Goal: Task Accomplishment & Management: Manage account settings

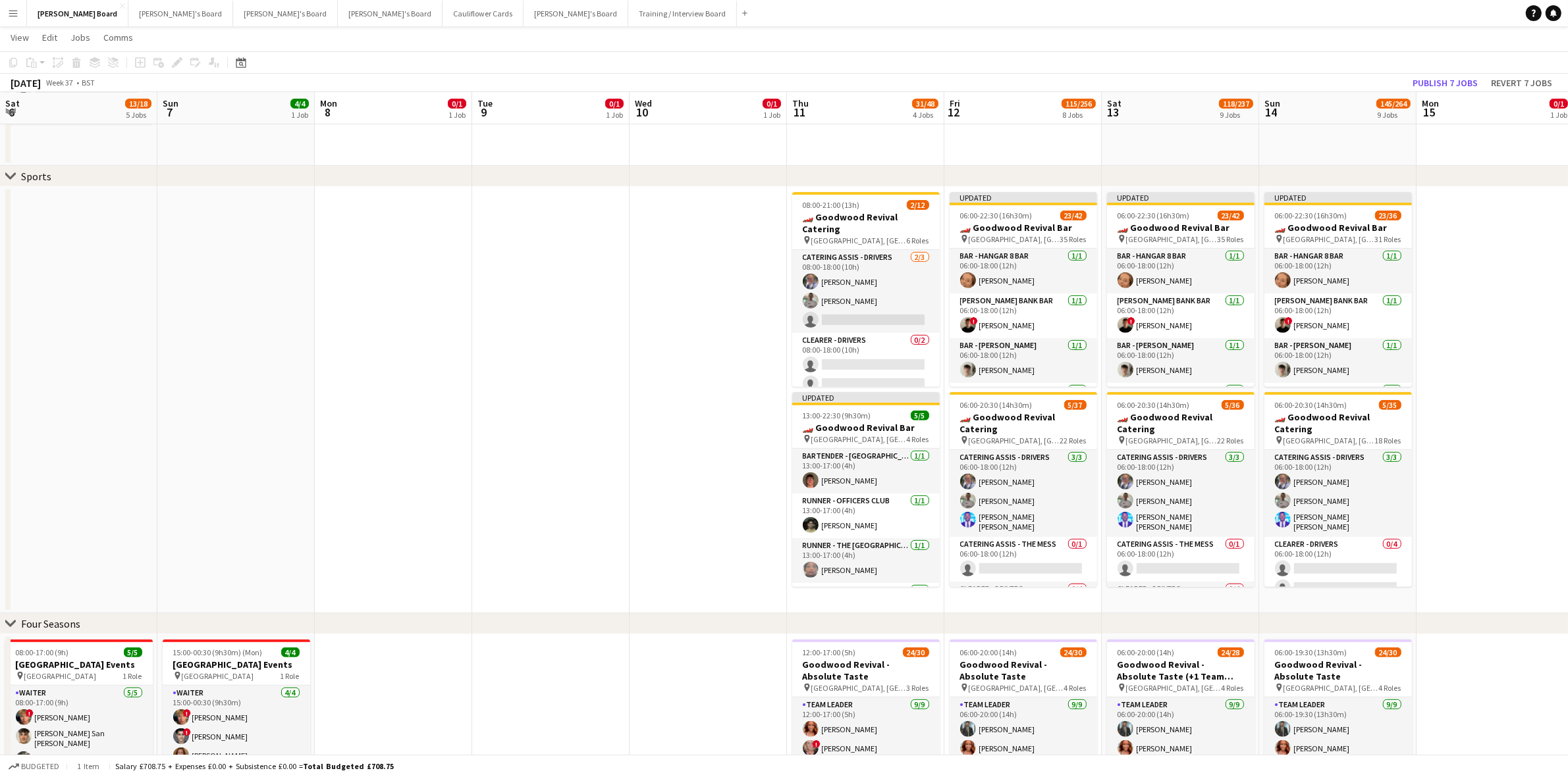
scroll to position [540, 0]
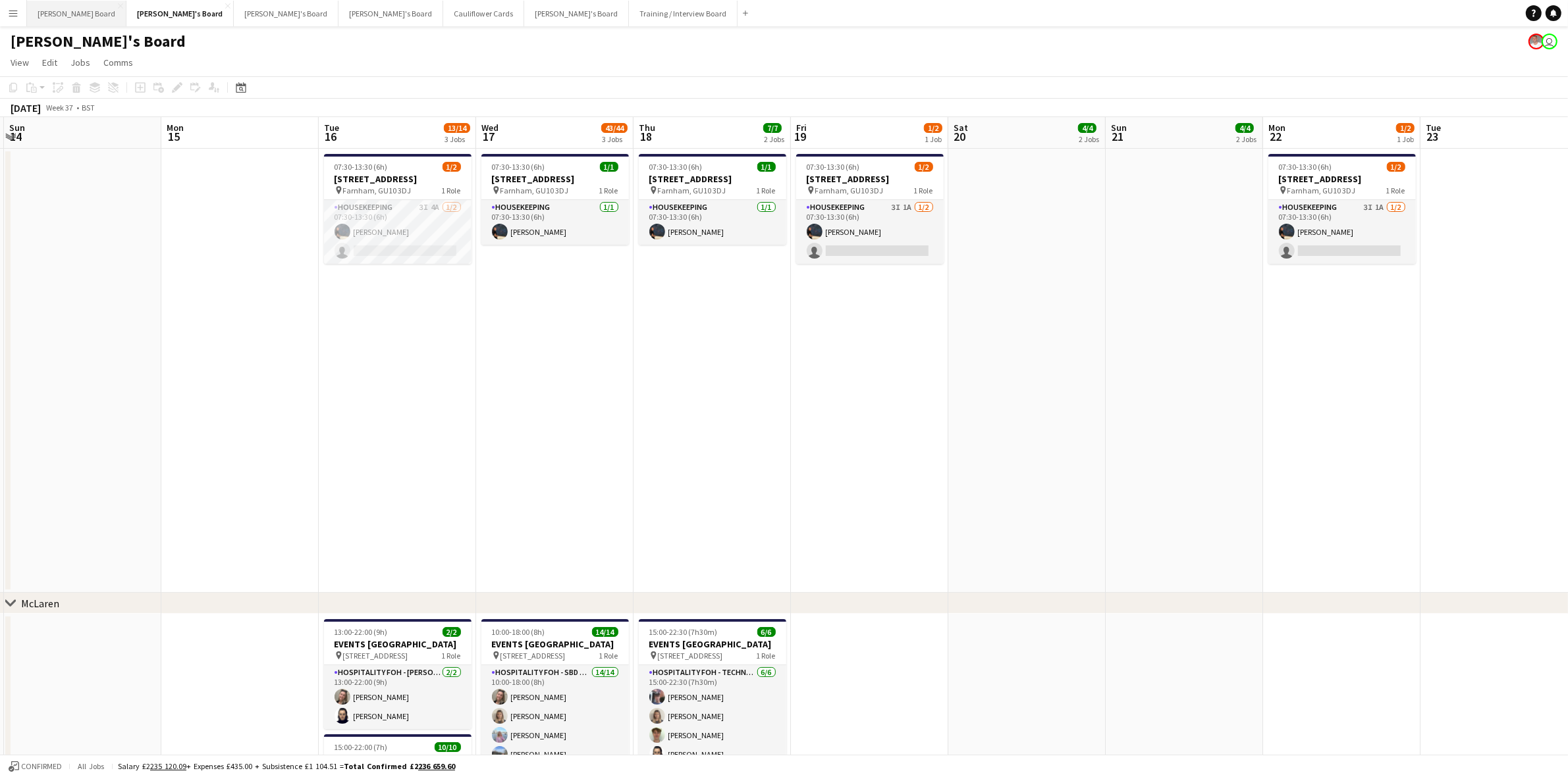
click at [50, 5] on button "Dean's Board Close" at bounding box center [77, 13] width 100 height 26
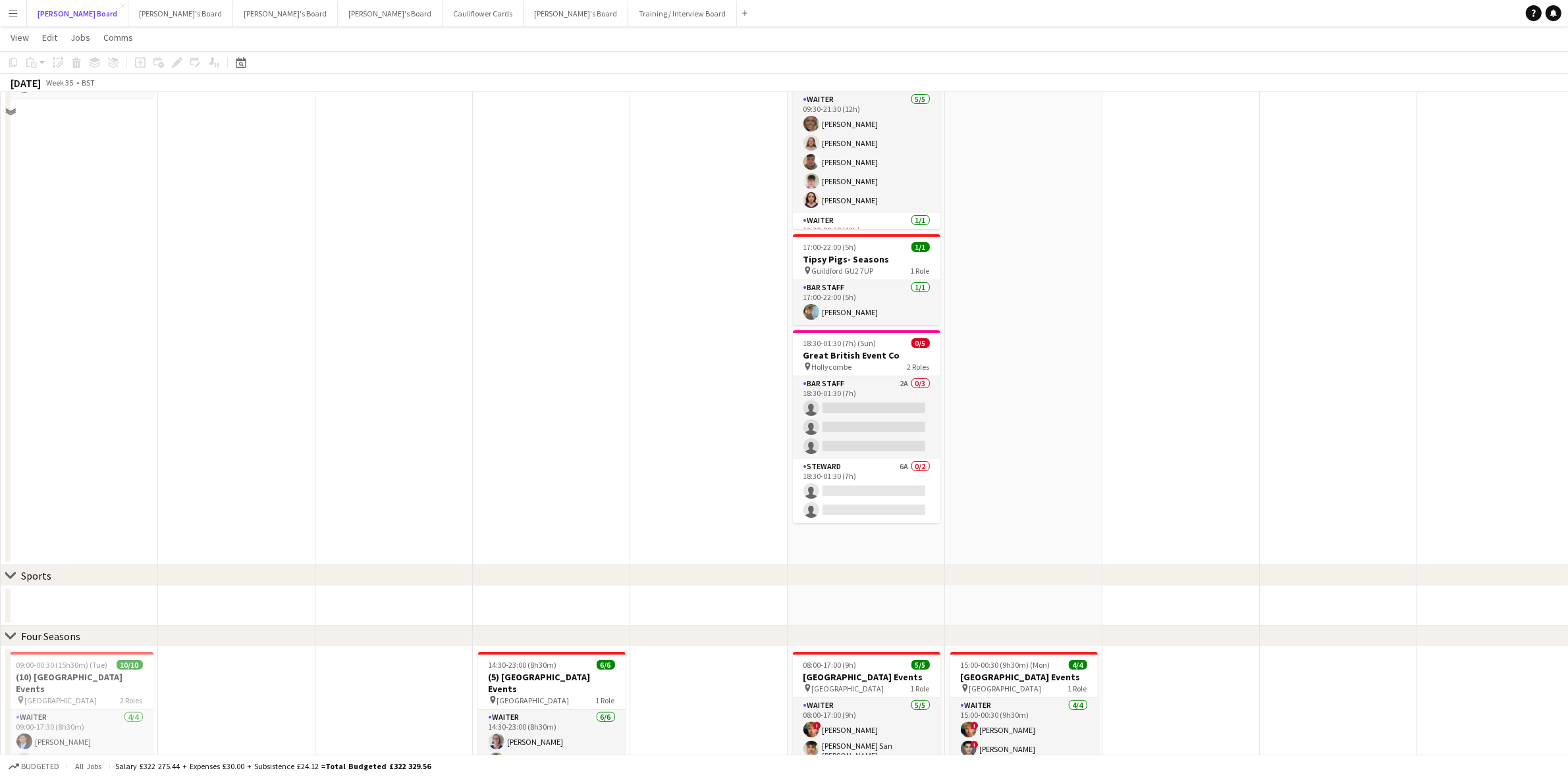
scroll to position [82, 0]
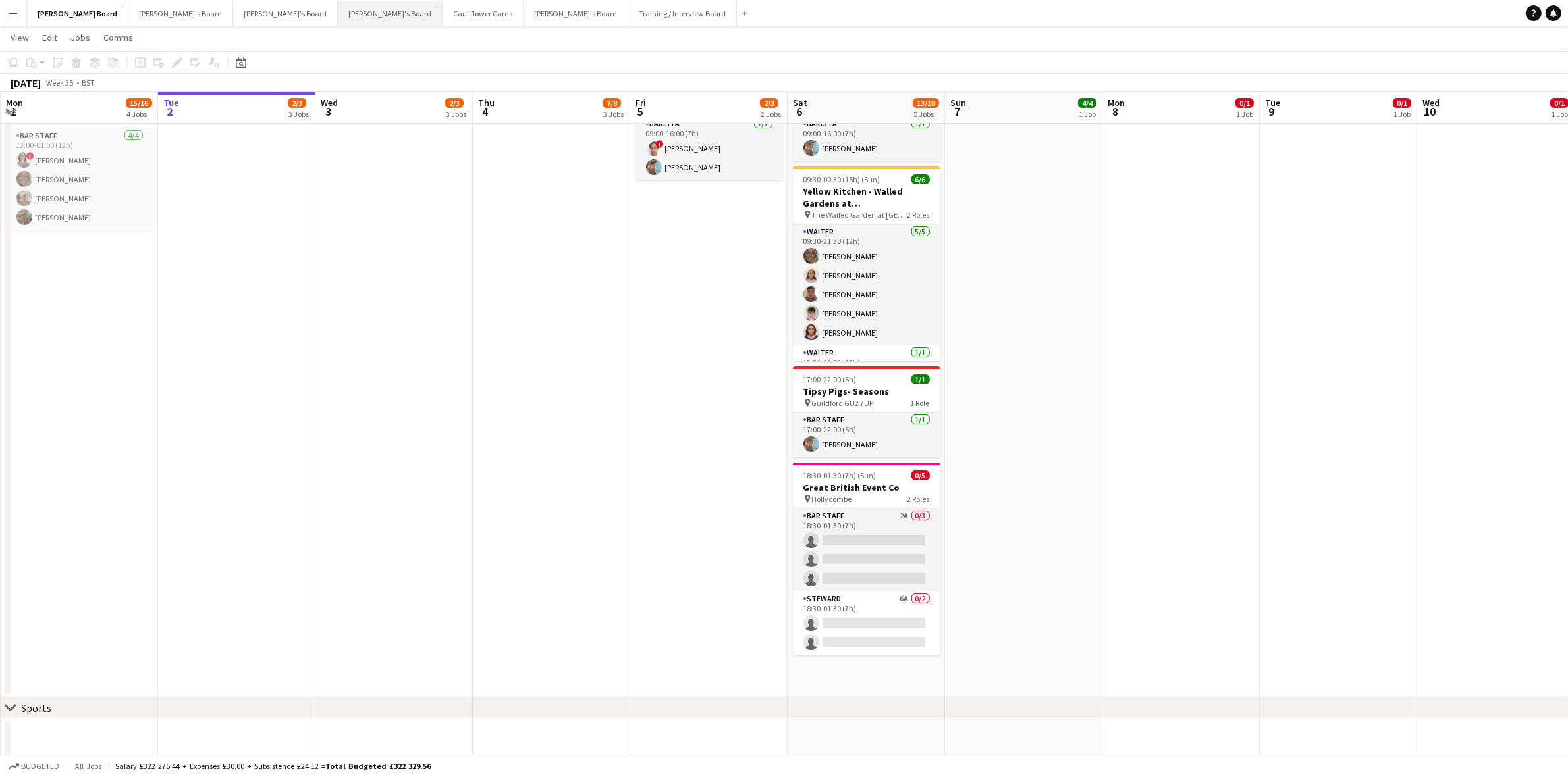
click at [338, 15] on button "Caitlin's Board Close" at bounding box center [390, 13] width 105 height 26
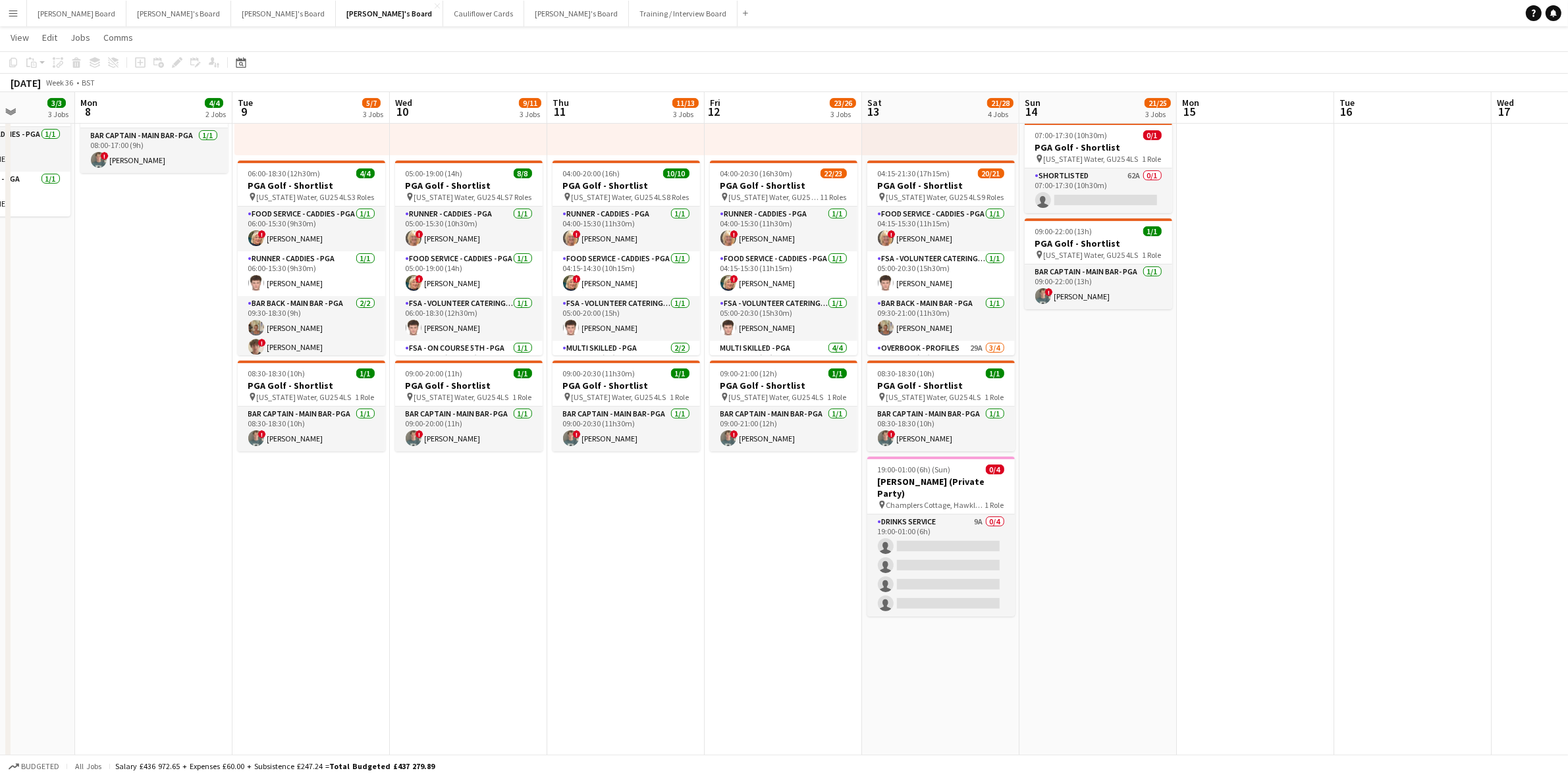
scroll to position [0, 397]
drag, startPoint x: 1359, startPoint y: 504, endPoint x: 535, endPoint y: 555, distance: 825.6
click at [336, 554] on app-calendar-viewport "Fri 5 13/16 2 Jobs Sat 6 17/17 6 Jobs Sun 7 3/3 3 Jobs Mon 8 4/4 2 Jobs Tue 9 5…" at bounding box center [784, 494] width 1568 height 1345
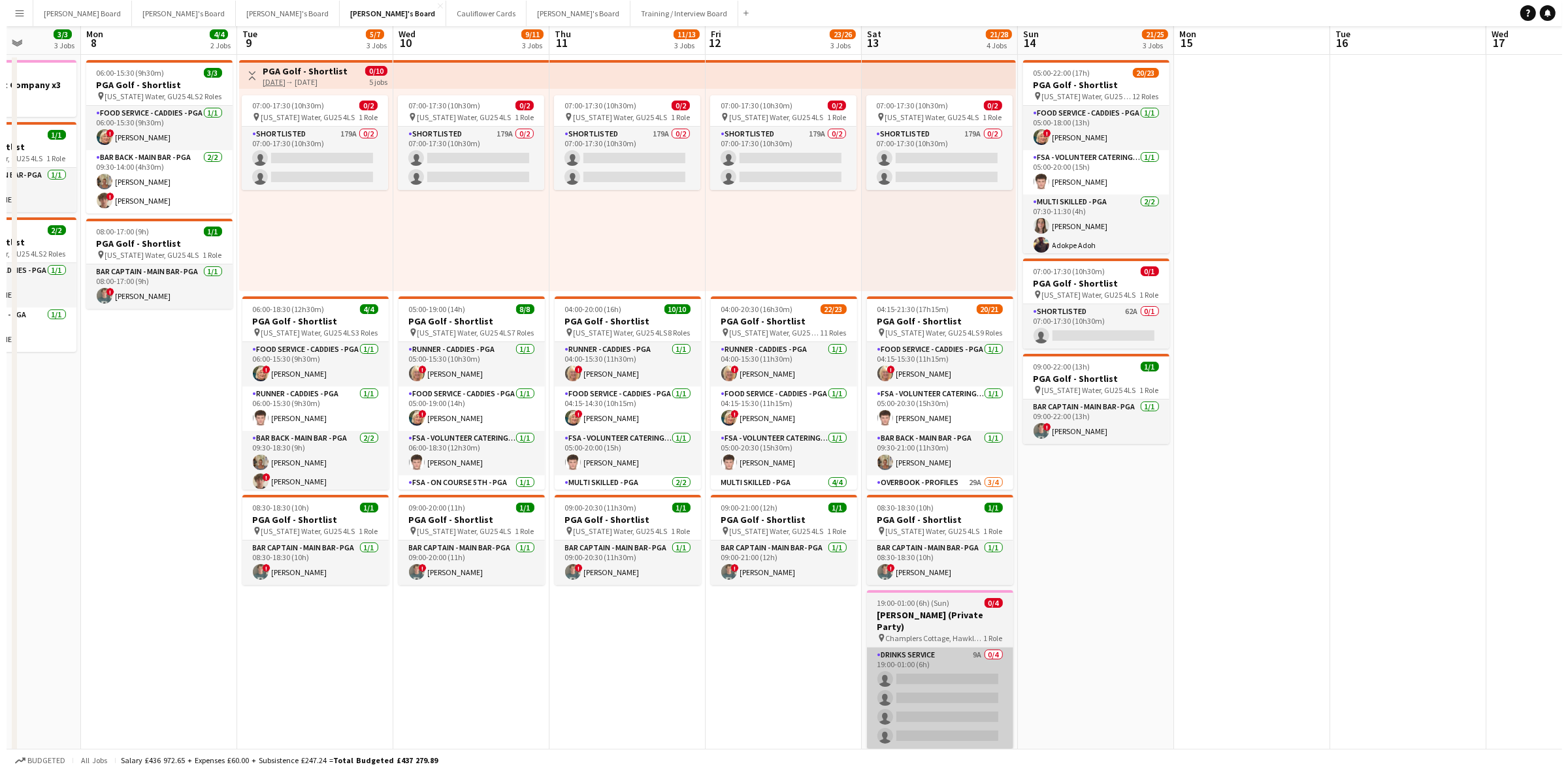
scroll to position [0, 0]
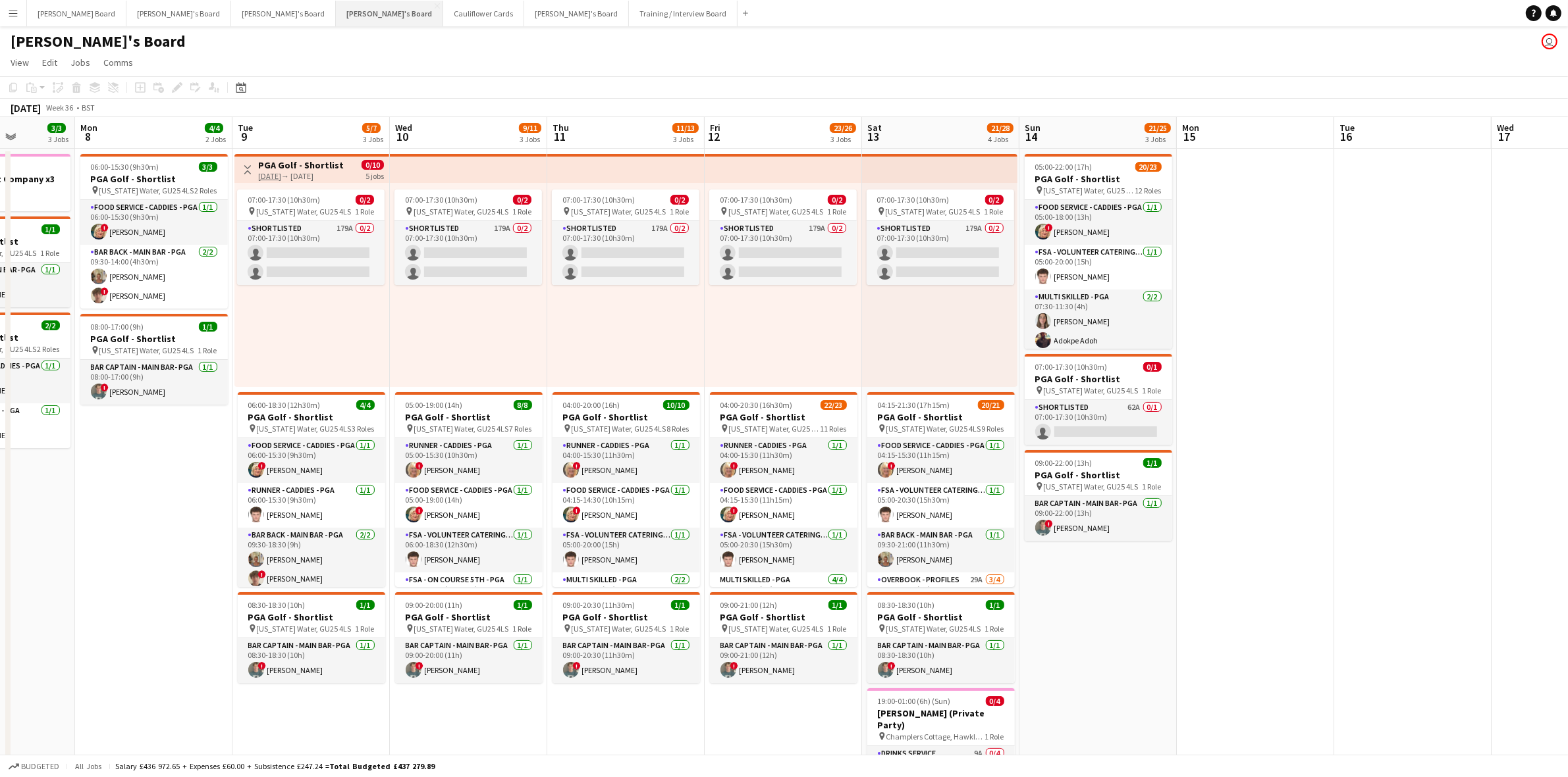
click at [336, 14] on button "Caitlin's Board Close" at bounding box center [389, 13] width 107 height 26
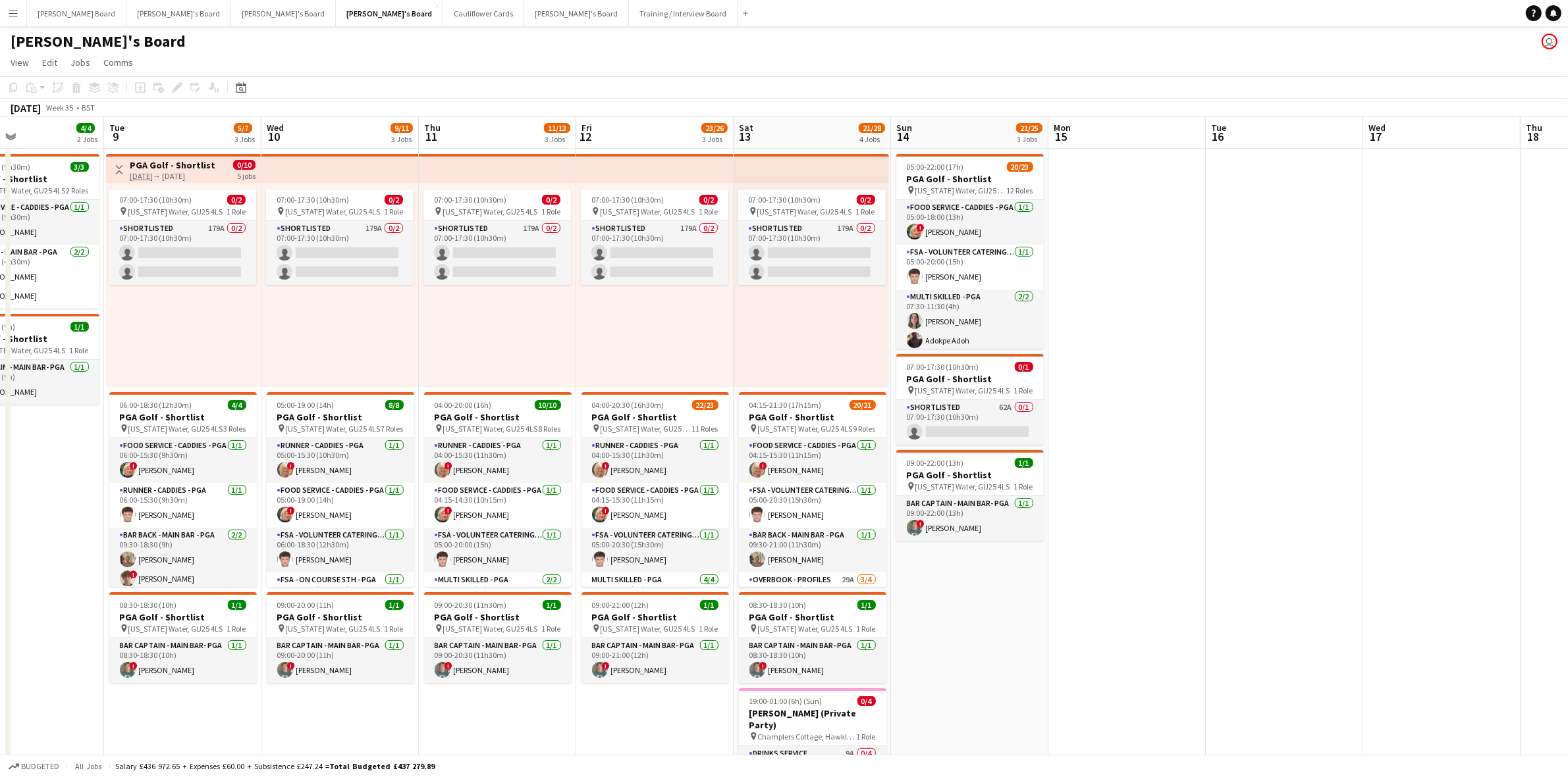
scroll to position [0, 430]
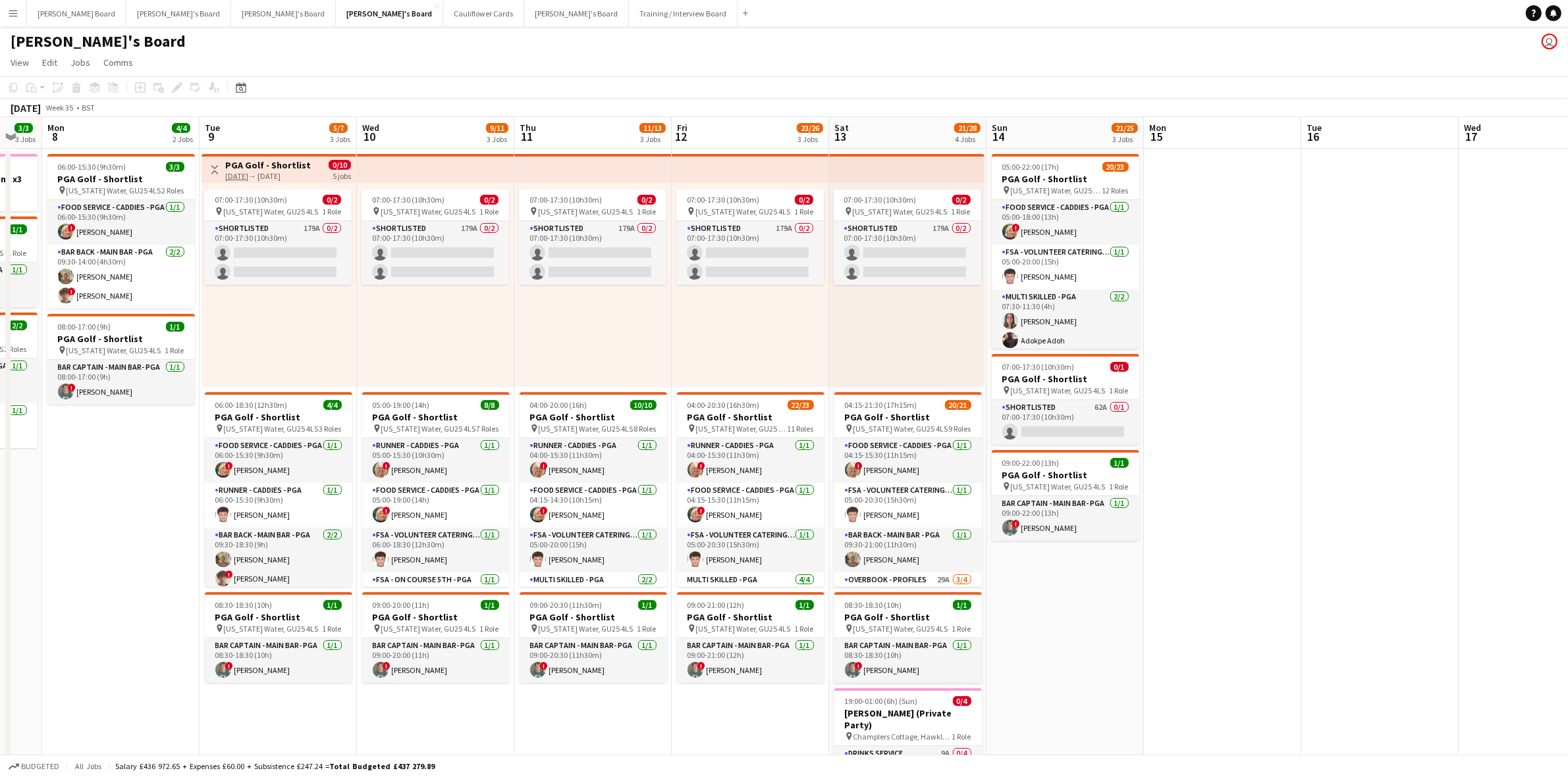
drag, startPoint x: 1141, startPoint y: 535, endPoint x: 81, endPoint y: 499, distance: 1060.6
click at [81, 499] on app-calendar-viewport "Fri 5 13/16 2 Jobs Sat 6 17/17 6 Jobs Sun 7 3/3 3 Jobs Mon 8 4/4 2 Jobs Tue 9 5…" at bounding box center [784, 757] width 1568 height 1281
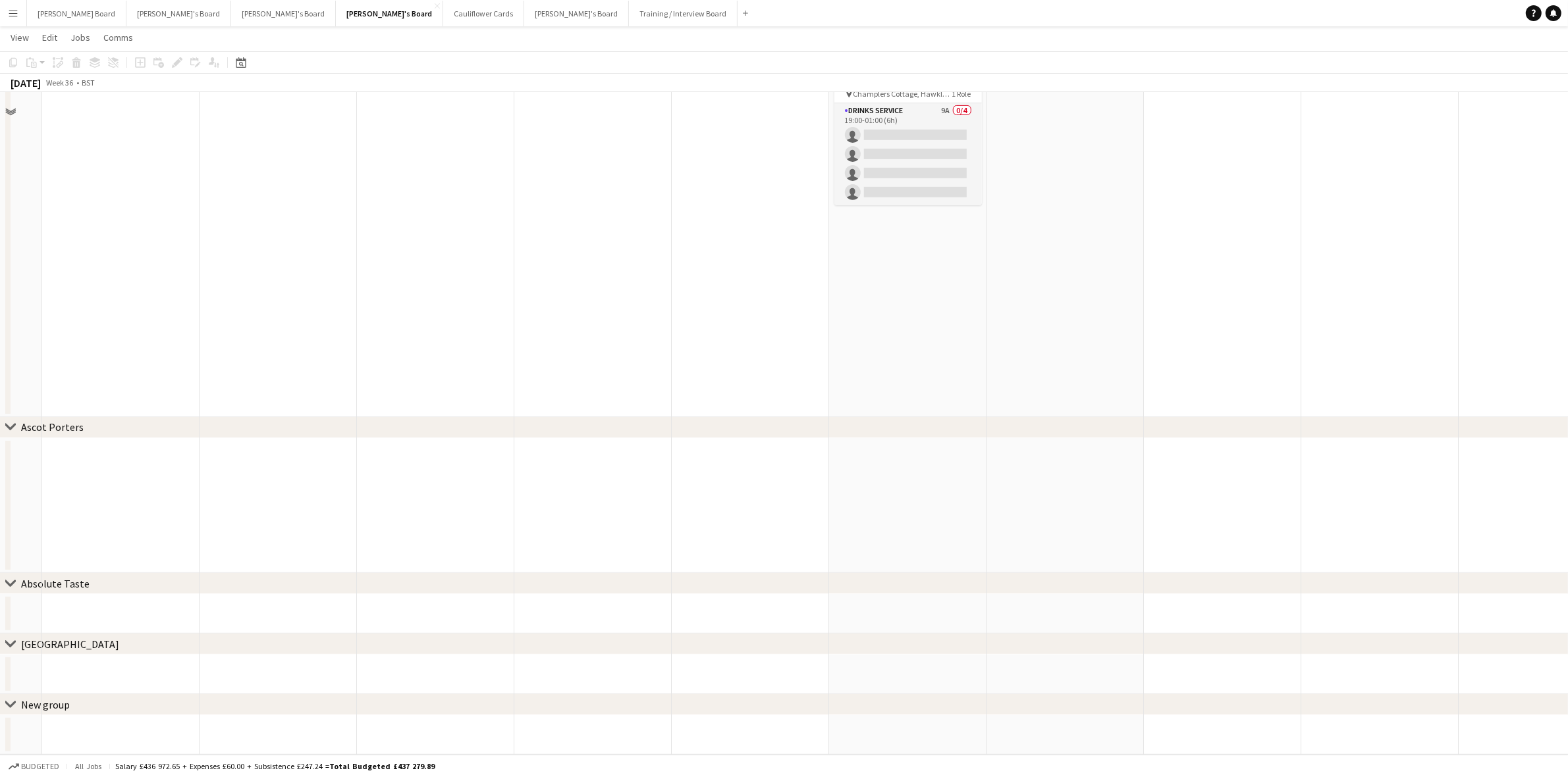
scroll to position [148, 0]
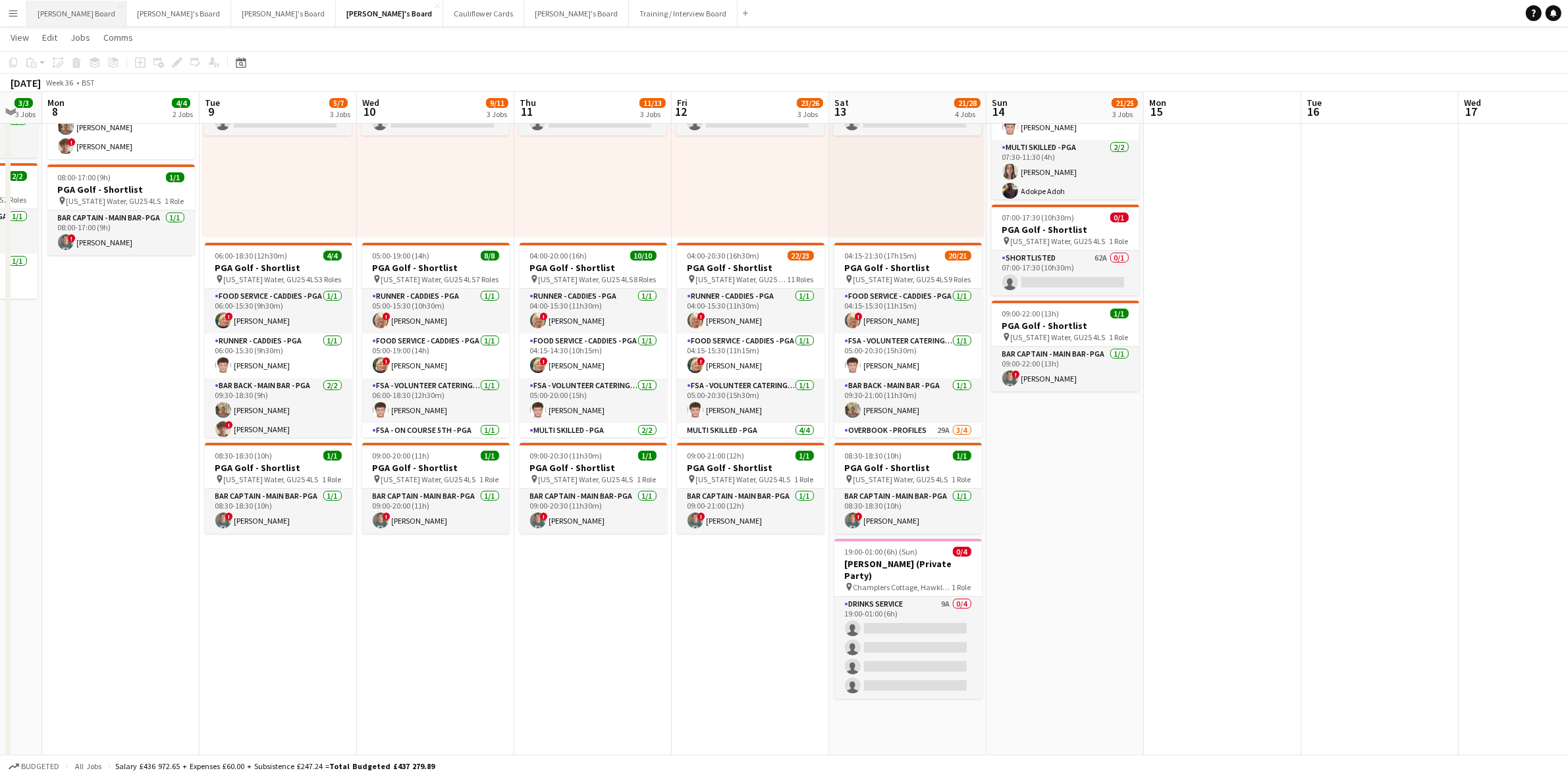
click at [42, 18] on button "Dean's Board Close" at bounding box center [77, 13] width 100 height 26
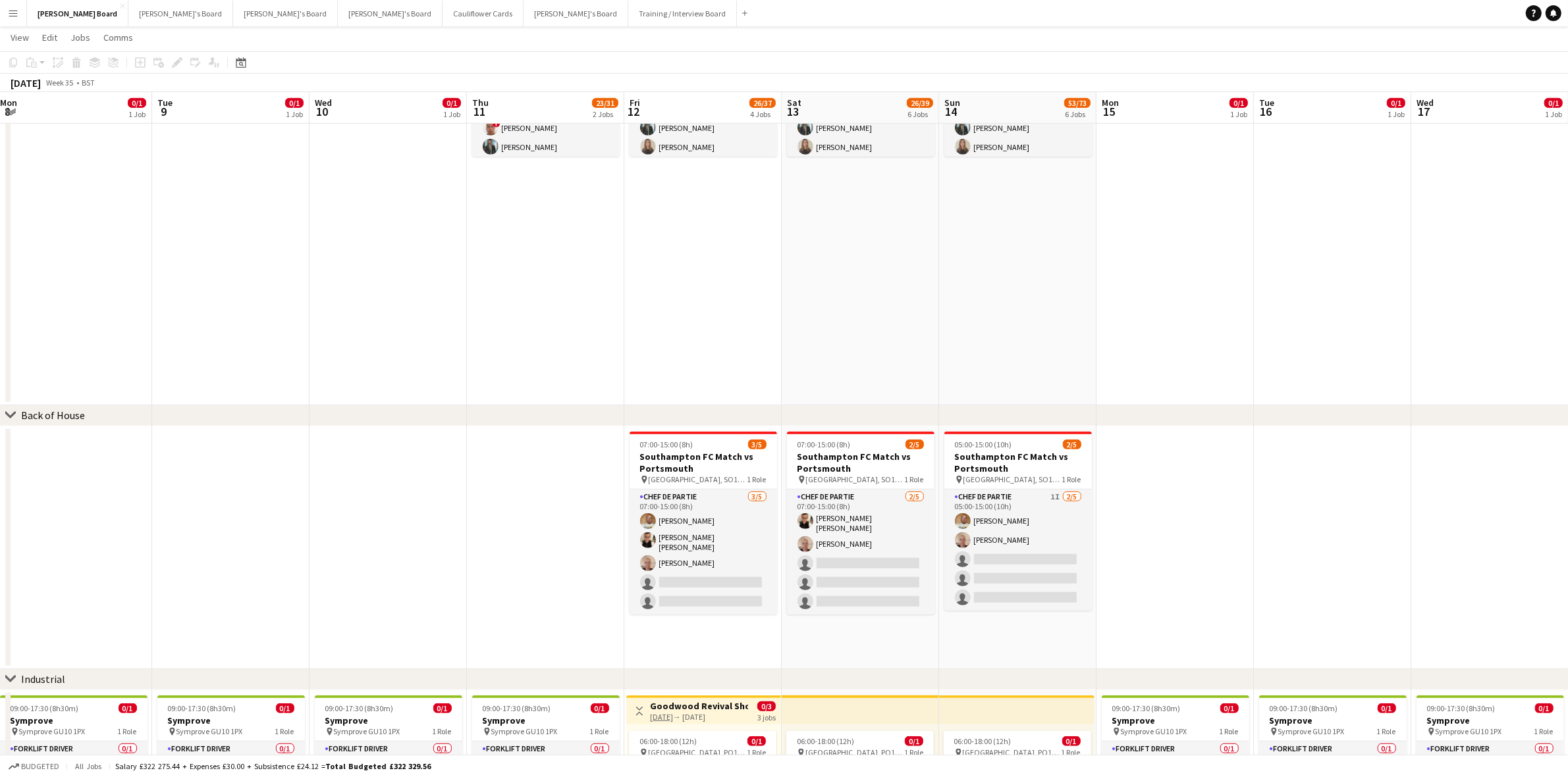
scroll to position [0, 363]
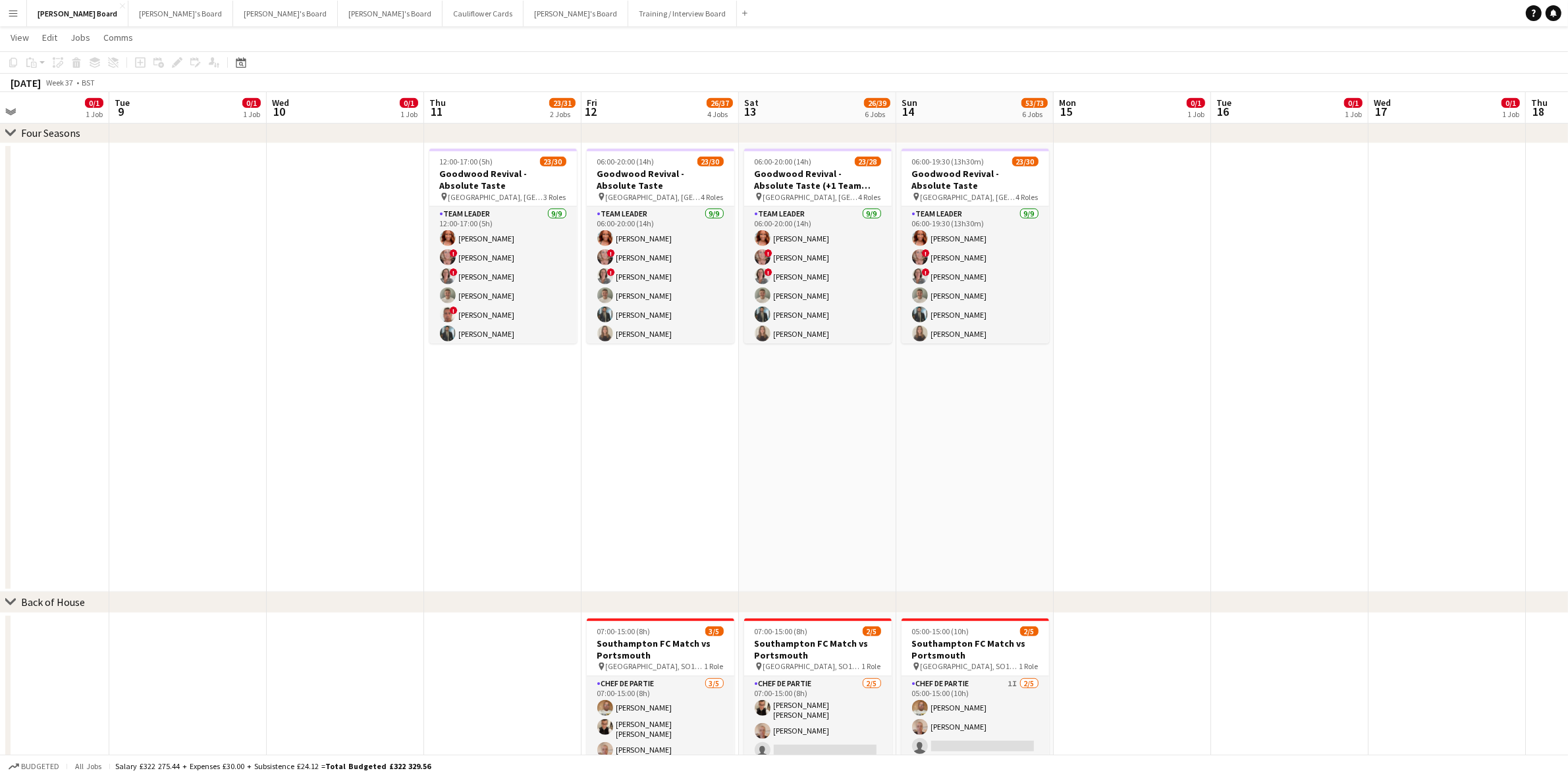
drag, startPoint x: 1295, startPoint y: 404, endPoint x: 149, endPoint y: 400, distance: 1146.0
click at [149, 400] on app-calendar-viewport "Sat 6 13/18 5 Jobs Sun 7 4/4 1 Job Mon 8 0/1 1 Job Tue 9 0/1 1 Job Wed 10 0/1 1…" at bounding box center [784, 192] width 1568 height 2092
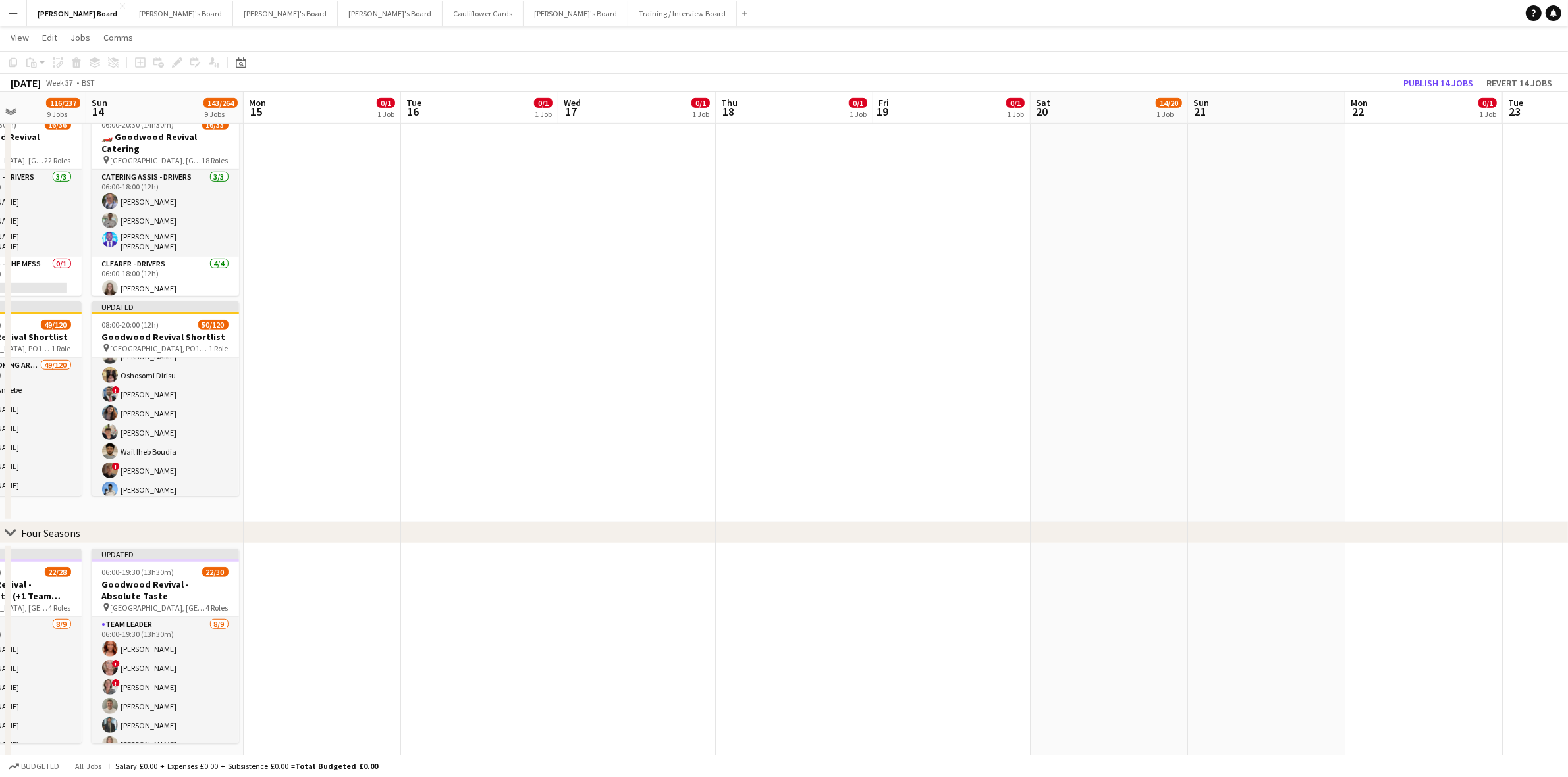
scroll to position [0, 390]
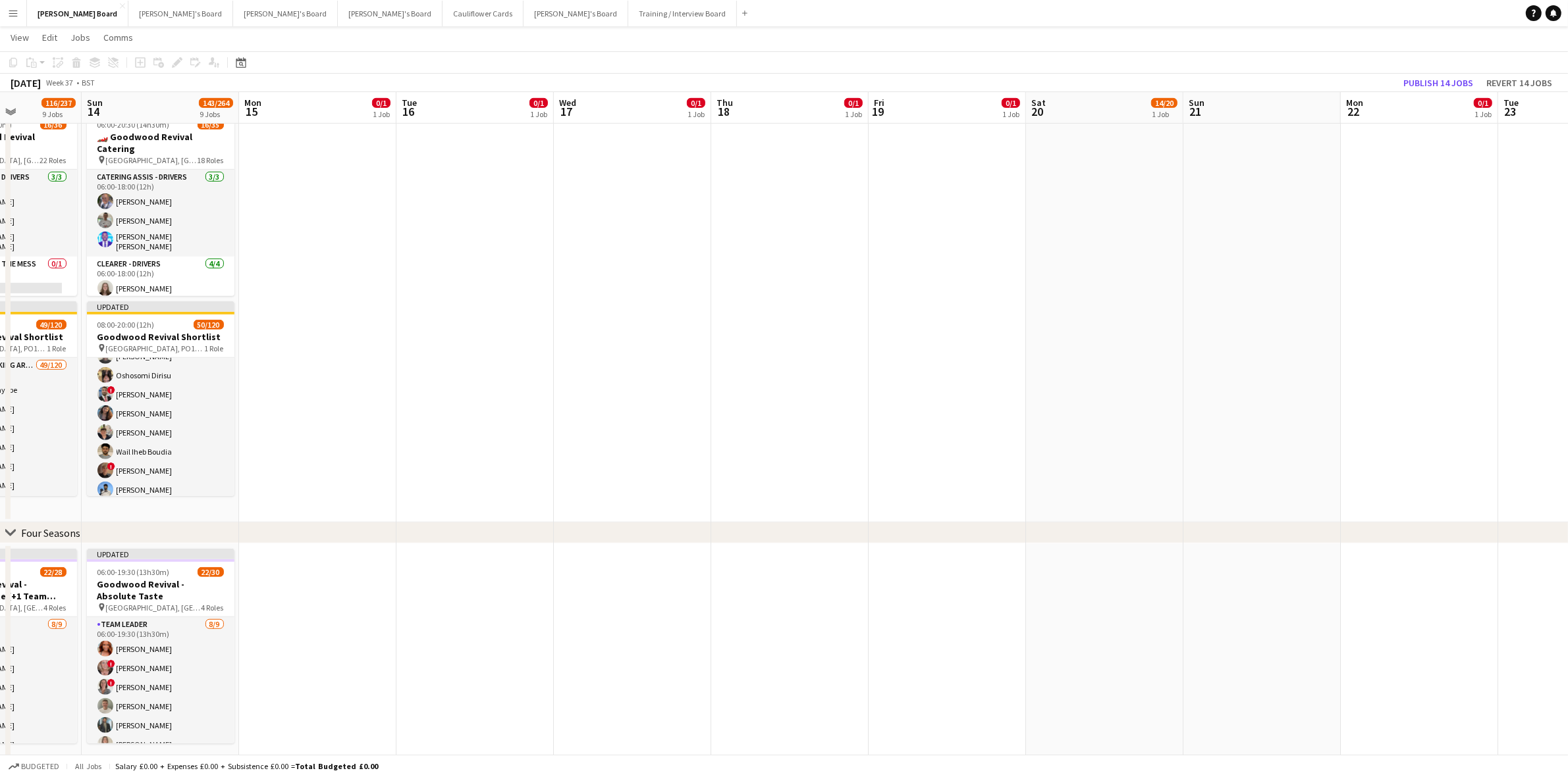
drag, startPoint x: 1232, startPoint y: 422, endPoint x: 416, endPoint y: 465, distance: 817.1
click at [416, 465] on app-calendar-viewport "Thu 11 33/48 4 Jobs Fri 12 112/236 7 Jobs Sat 13 116/237 9 Jobs Sun 14 143/264 …" at bounding box center [784, 392] width 1568 height 2492
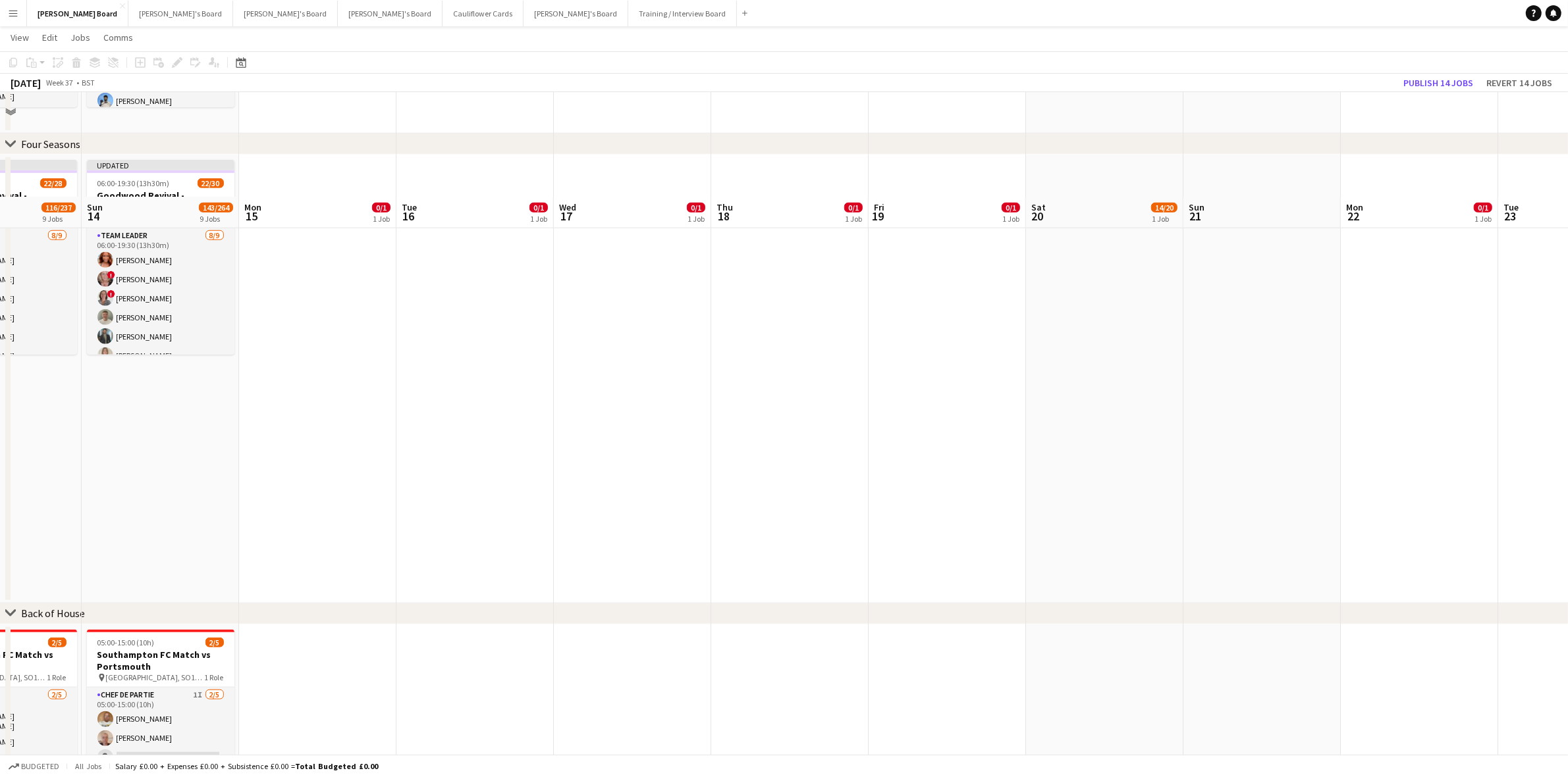
scroll to position [1399, 0]
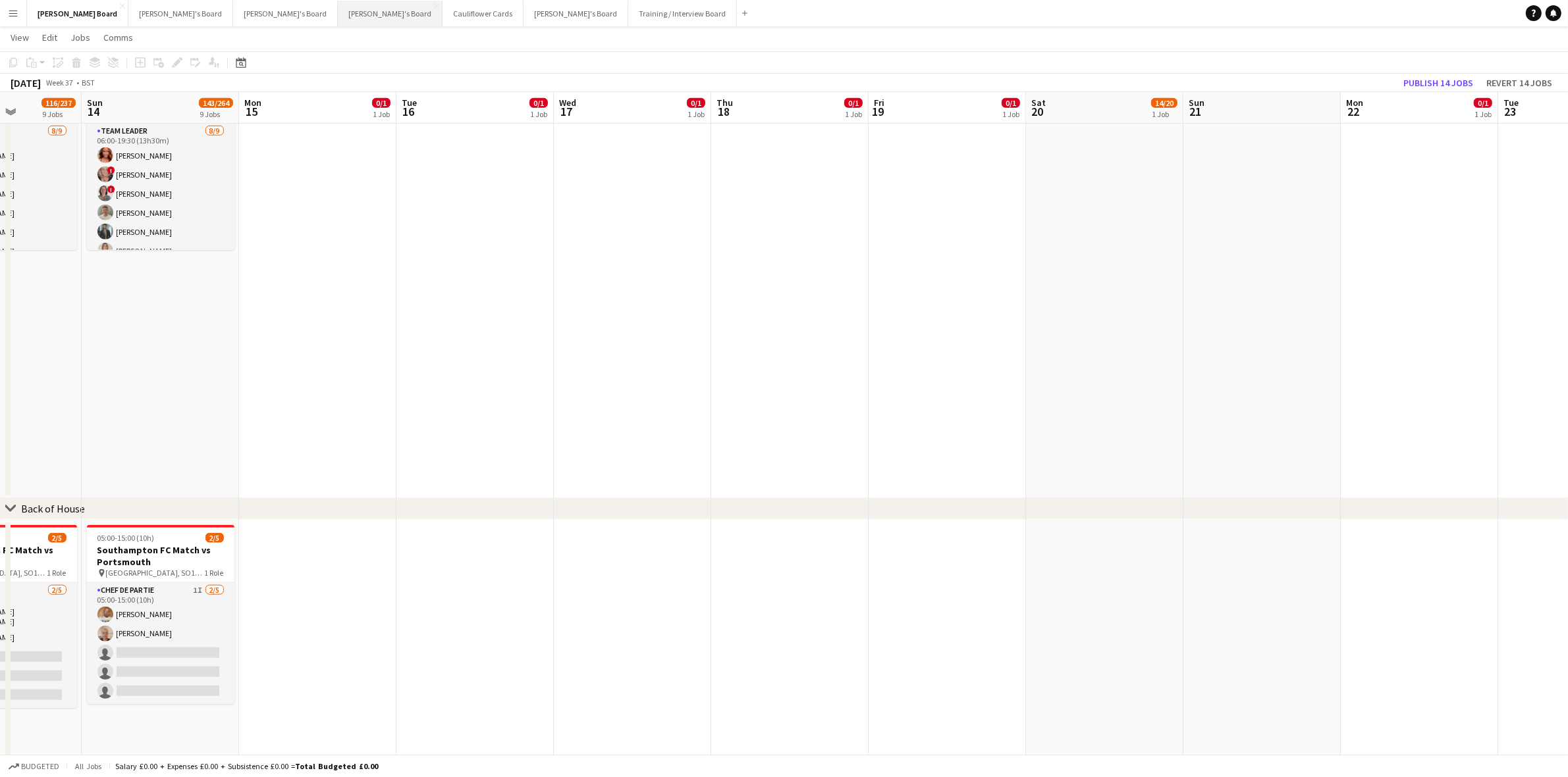
click at [338, 15] on button "Caitlin's Board Close" at bounding box center [390, 13] width 105 height 26
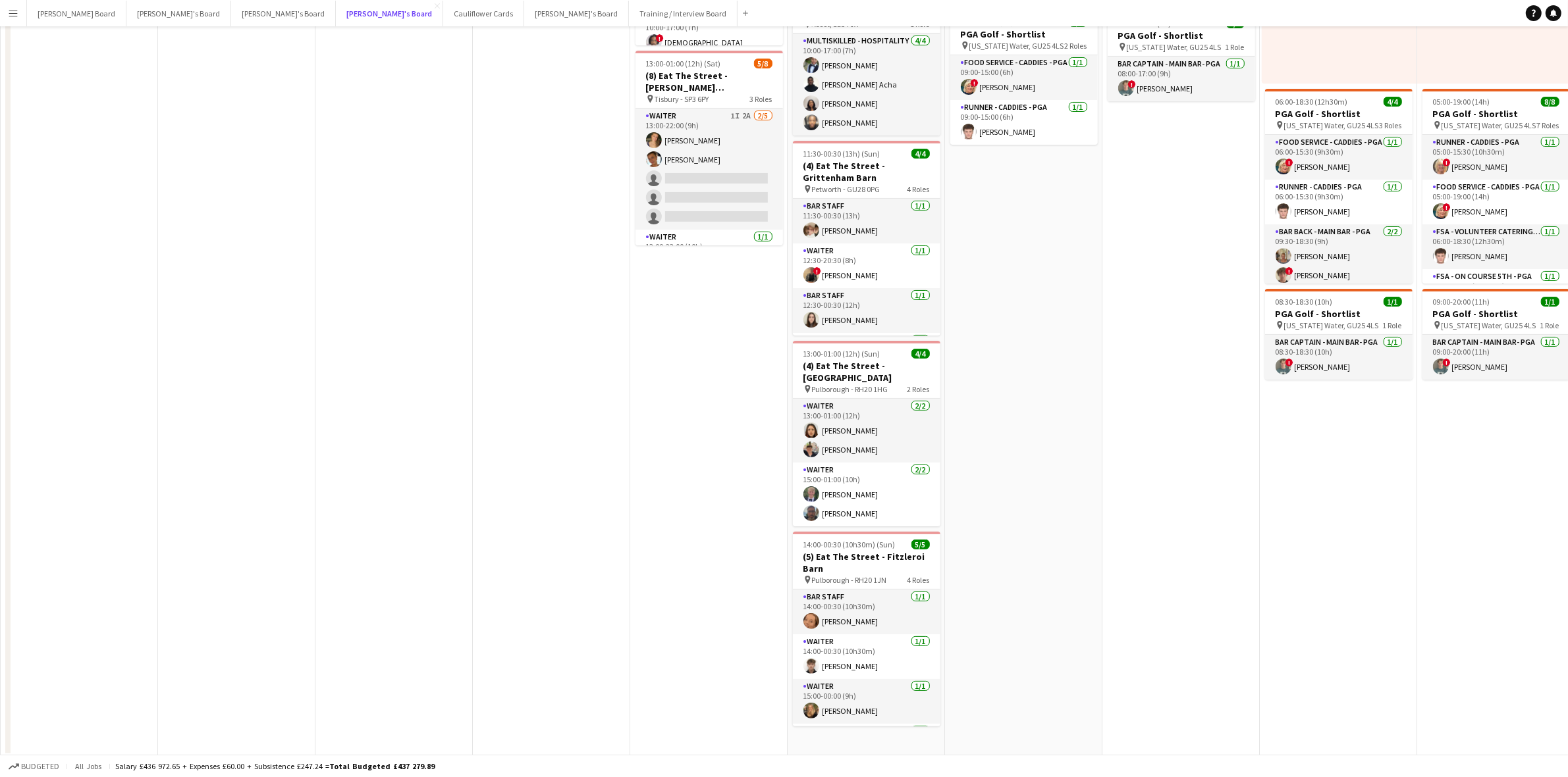
scroll to position [412, 0]
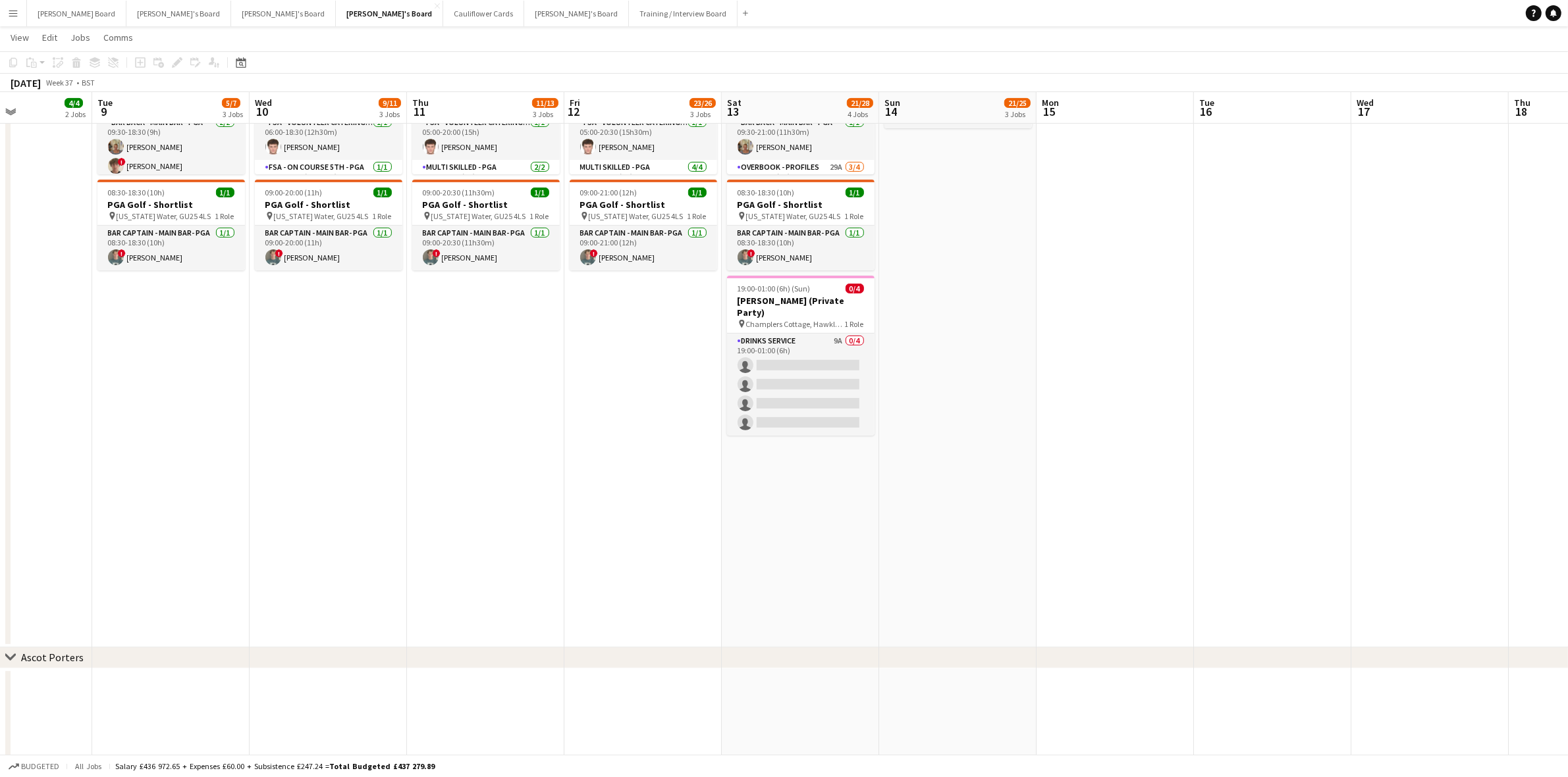
drag, startPoint x: 1347, startPoint y: 435, endPoint x: 184, endPoint y: 560, distance: 1169.7
click at [184, 560] on app-calendar-viewport "Sat 6 17/17 6 Jobs Sun 7 3/3 3 Jobs Mon 8 4/4 2 Jobs Tue 9 5/7 3 Jobs Wed 10 9/…" at bounding box center [784, 313] width 1568 height 1345
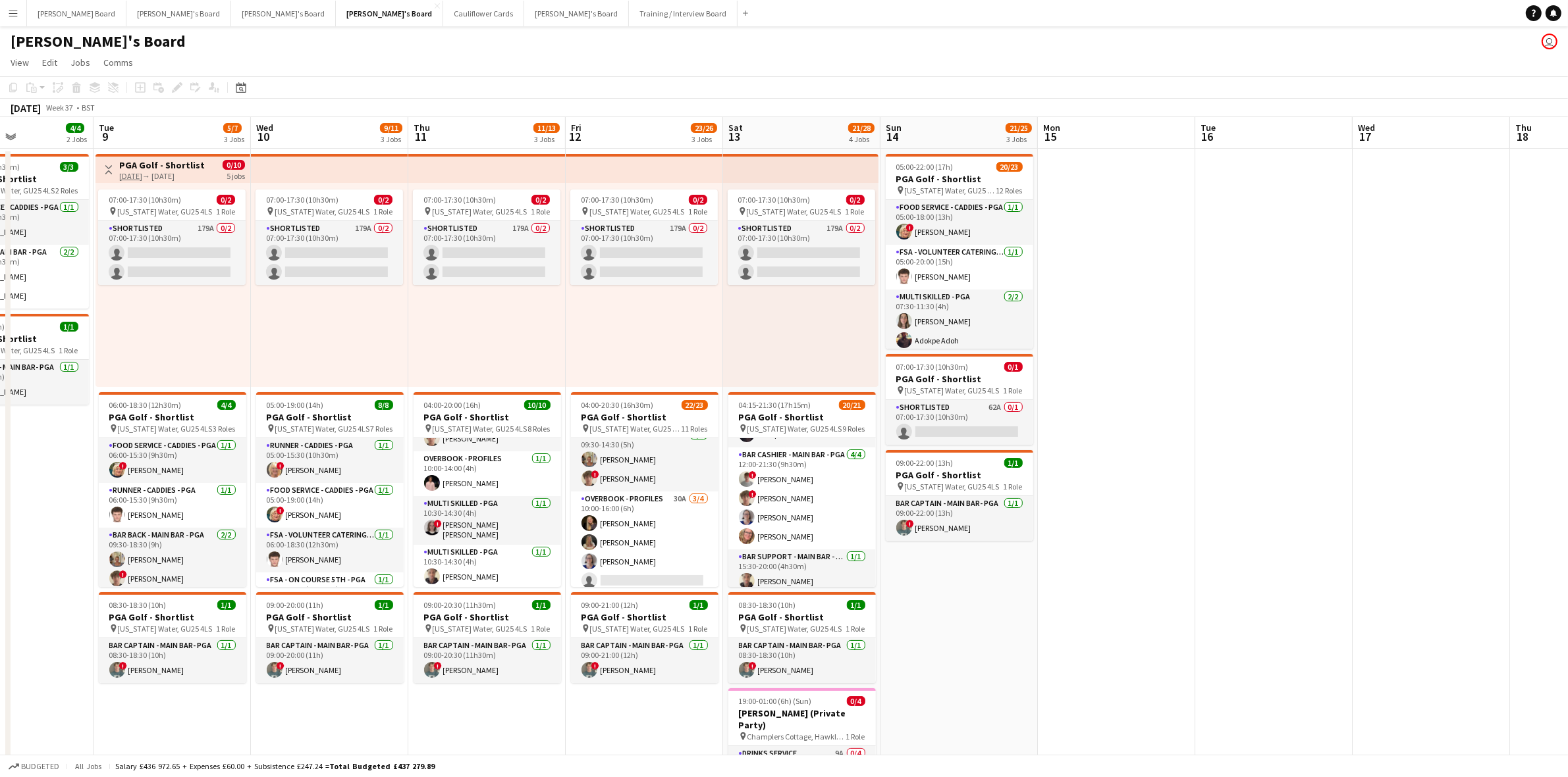
scroll to position [0, 0]
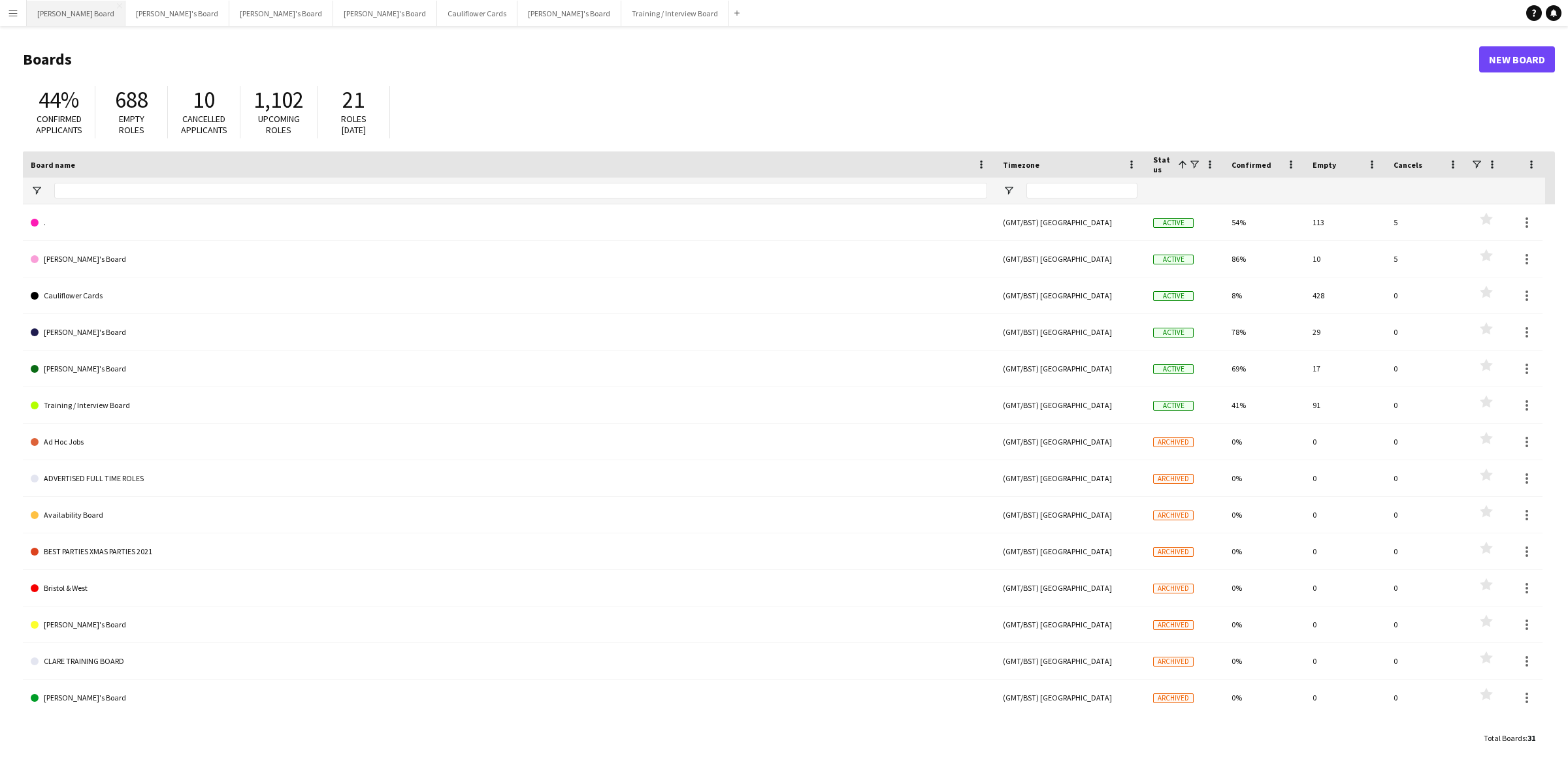
click at [66, 23] on button "Dean's Board Close" at bounding box center [76, 13] width 99 height 25
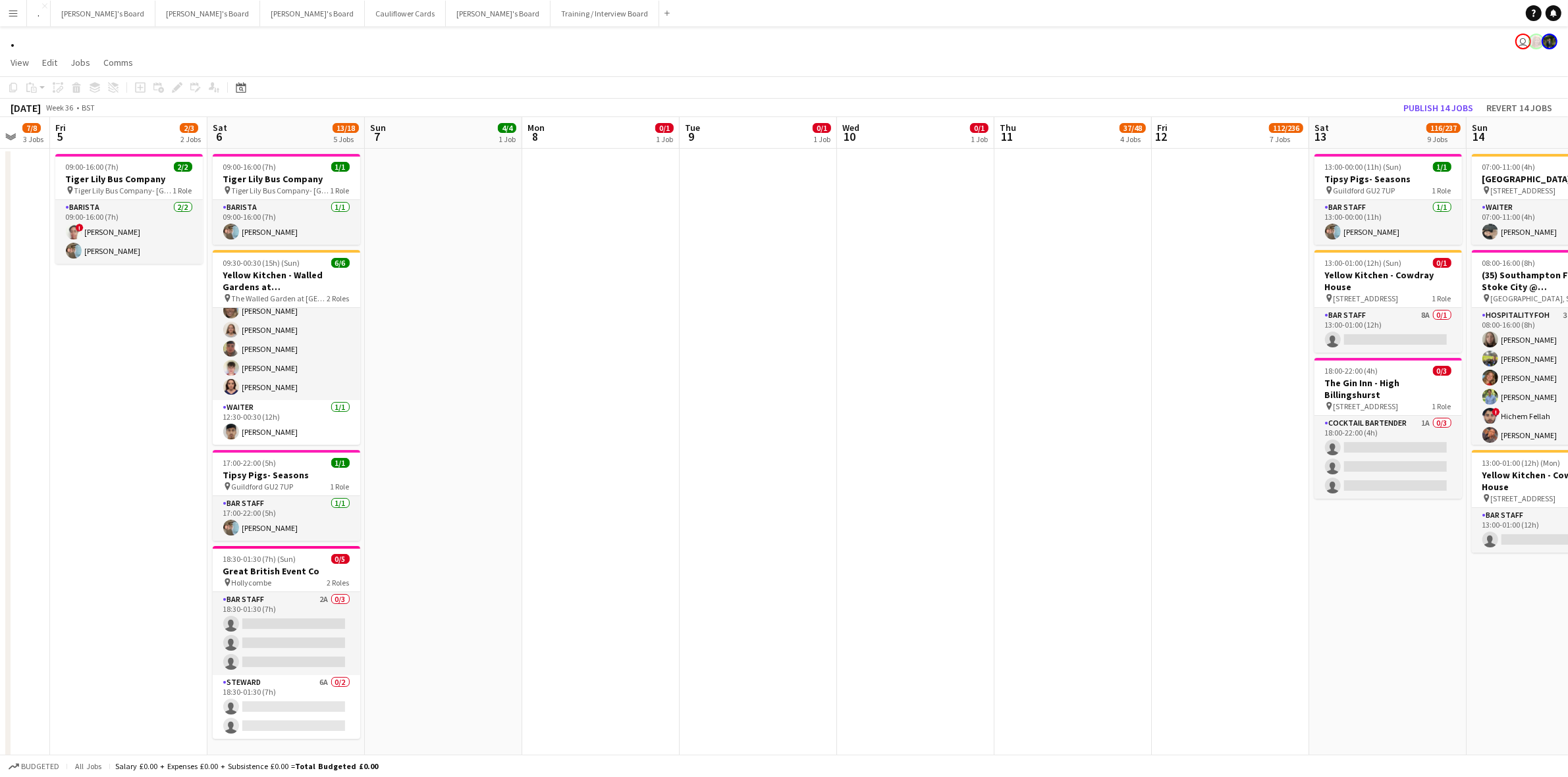
drag, startPoint x: 1337, startPoint y: 297, endPoint x: 1084, endPoint y: 216, distance: 265.7
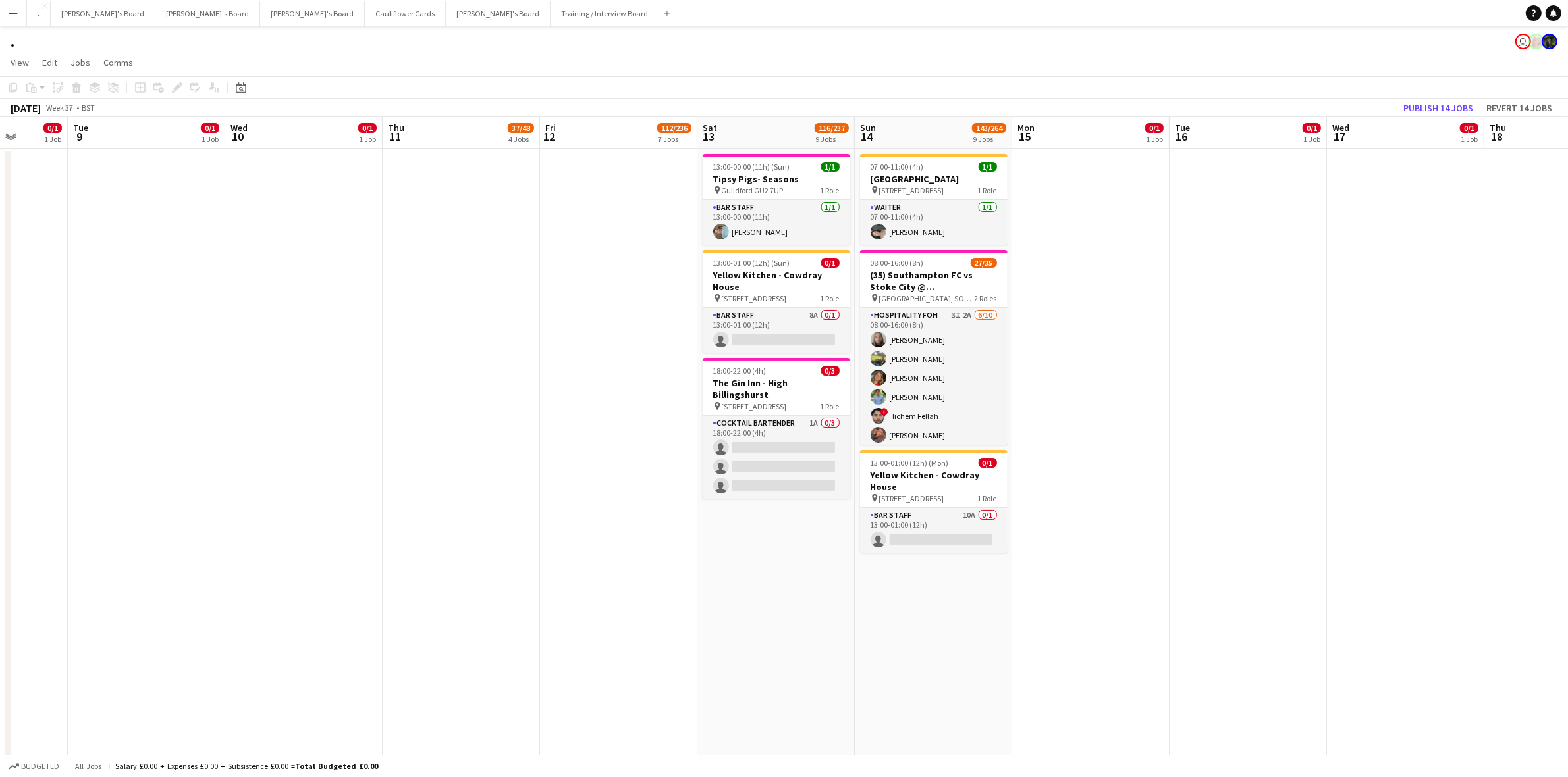
scroll to position [0, 493]
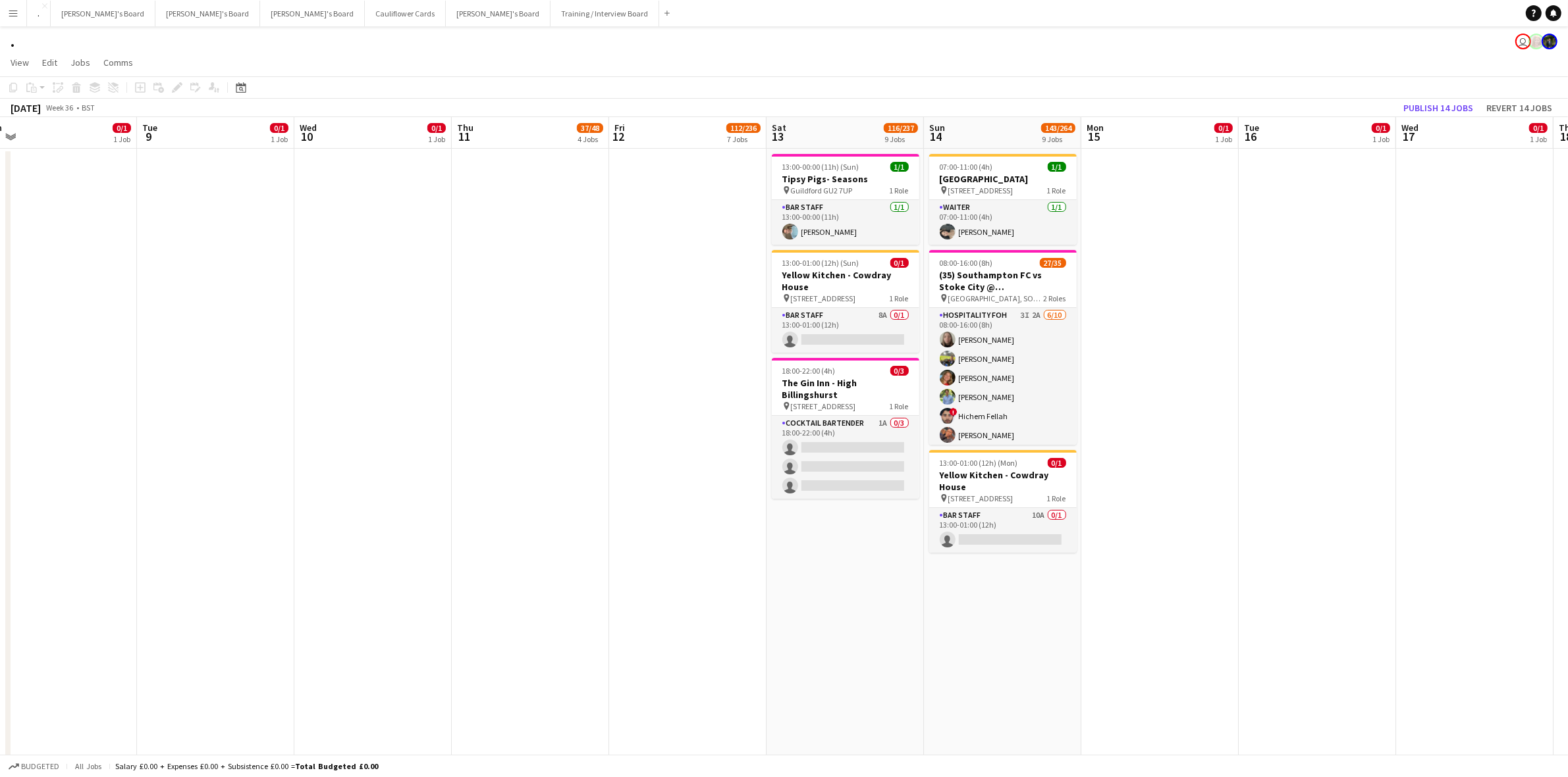
drag, startPoint x: 983, startPoint y: 262, endPoint x: 571, endPoint y: 219, distance: 414.2
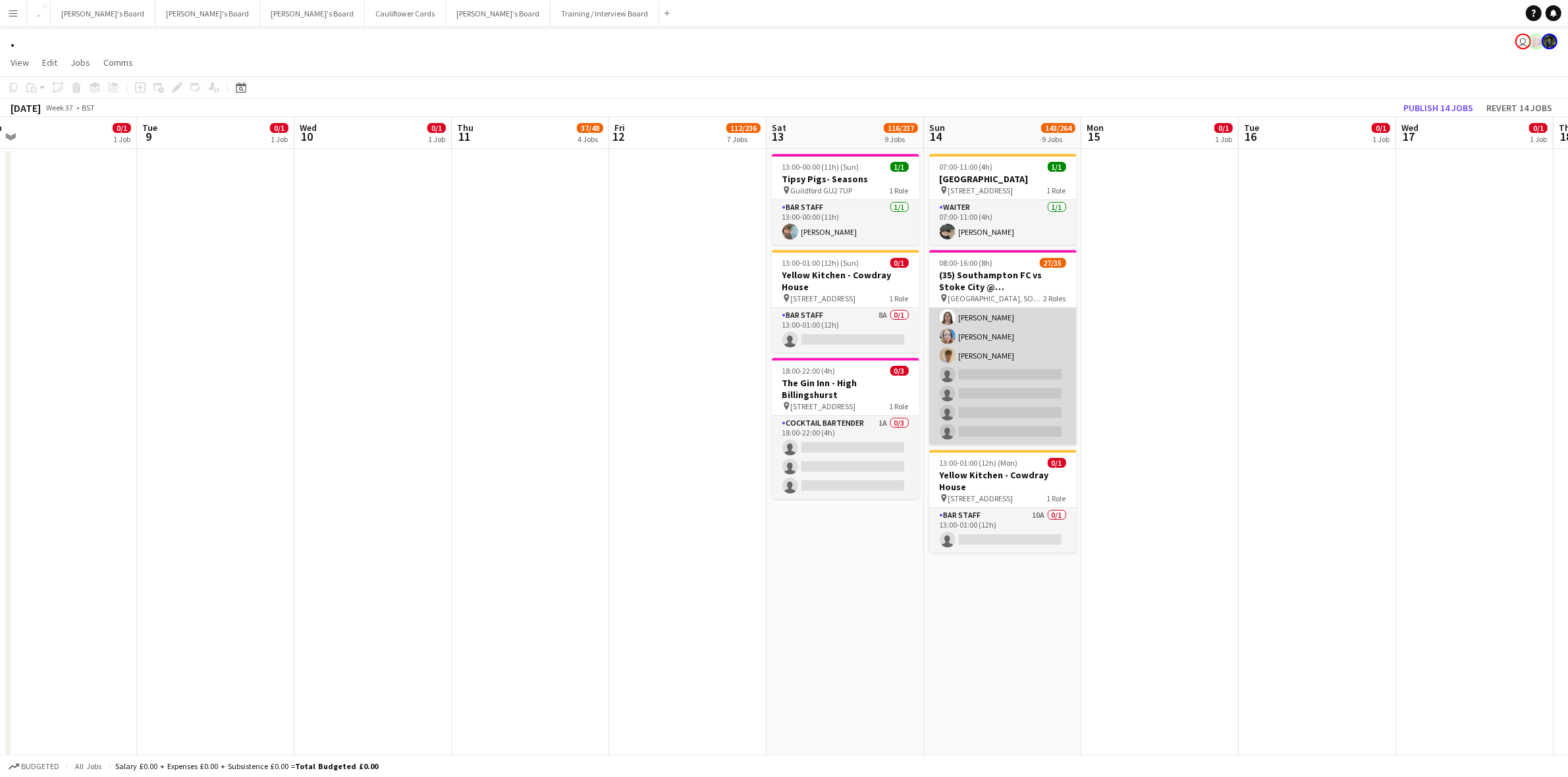
click at [1011, 353] on app-card-role "Retail Kiosk 5I 2A 21/25 10:00-14:00 (4h) Victor Fombang Abdul Quainoo ! Shenél…" at bounding box center [1003, 194] width 147 height 503
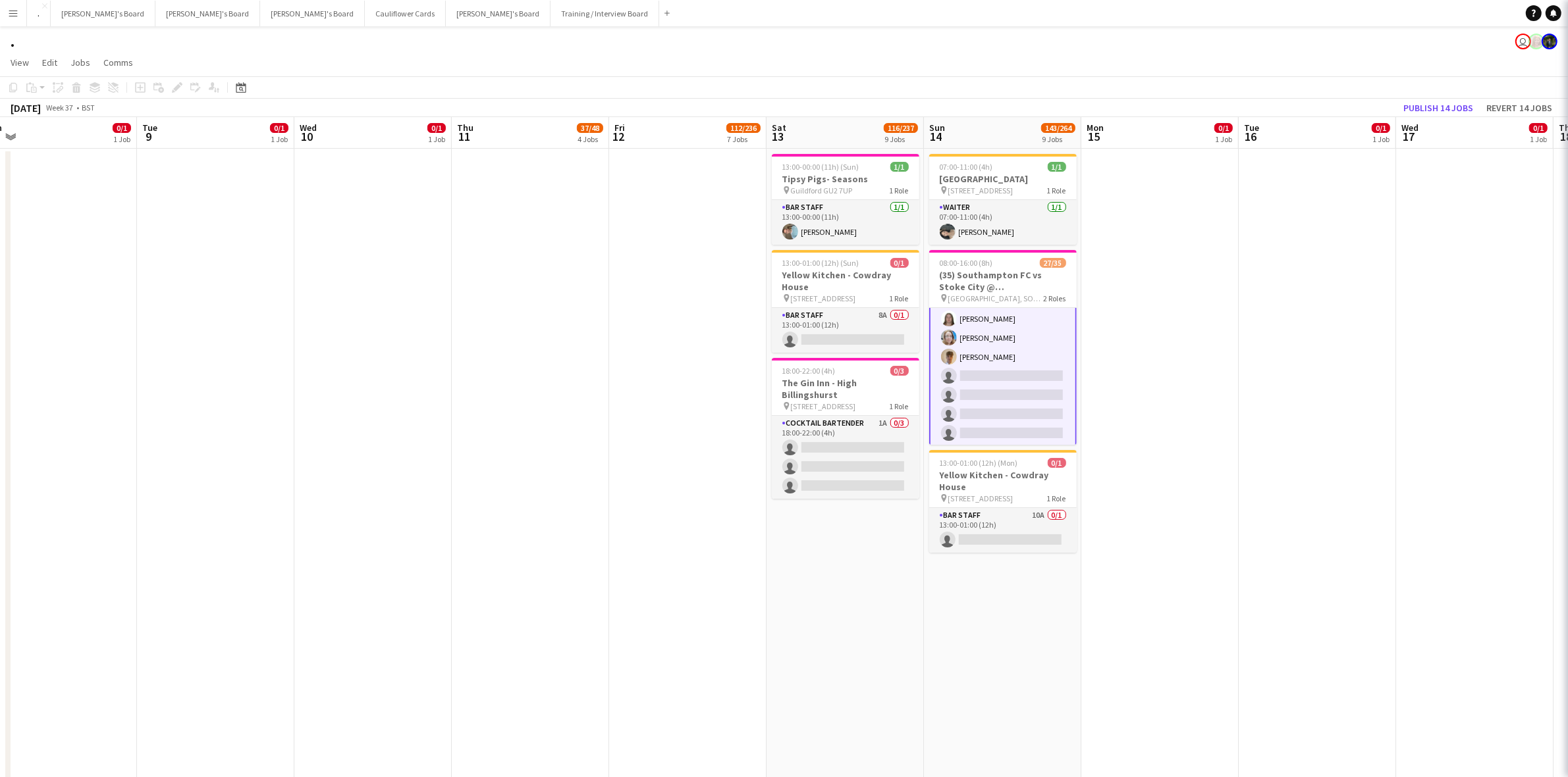
scroll to position [583, 0]
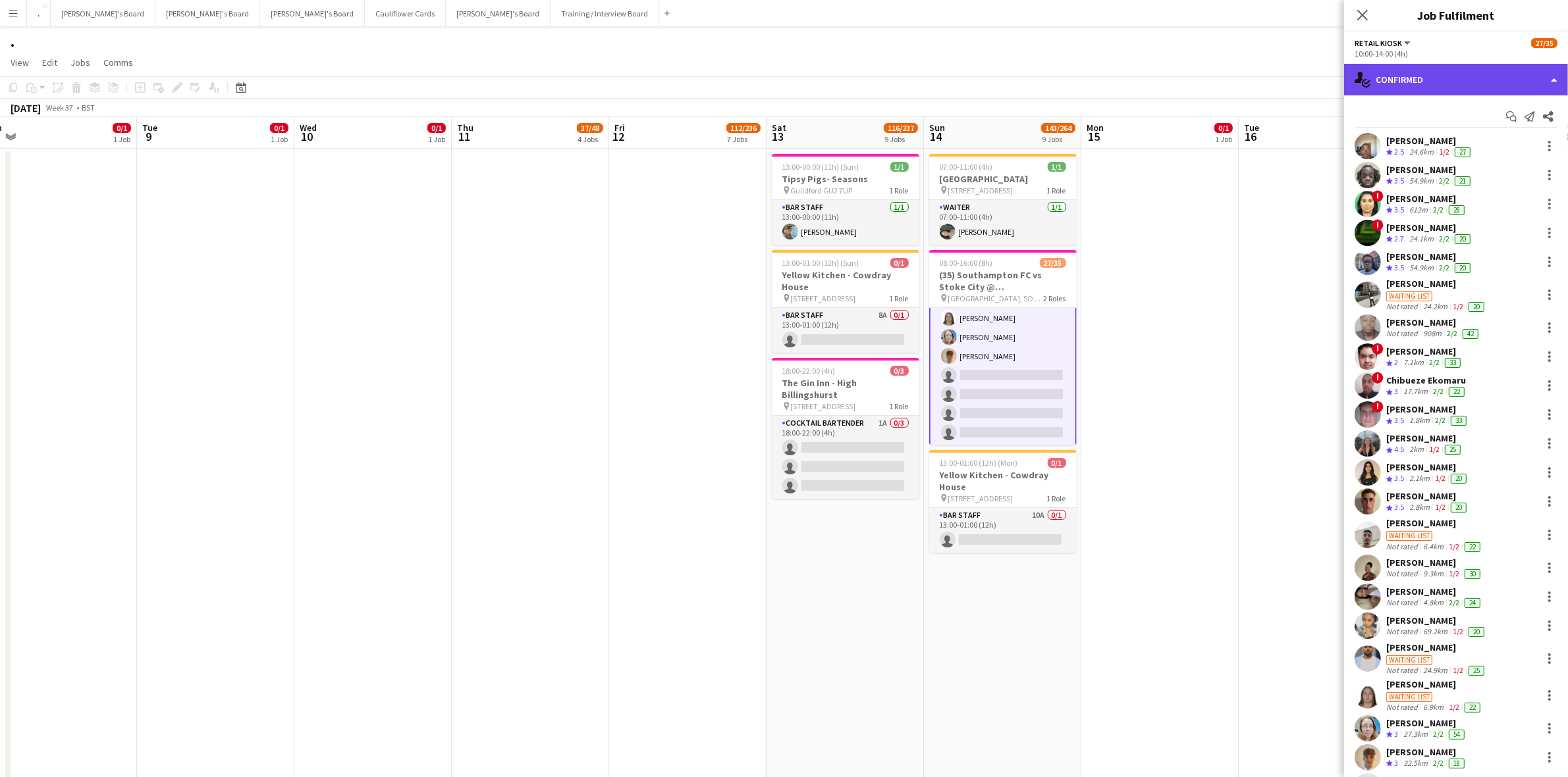
click at [1462, 83] on div "single-neutral-actions-check-2 Confirmed" at bounding box center [1456, 79] width 224 height 32
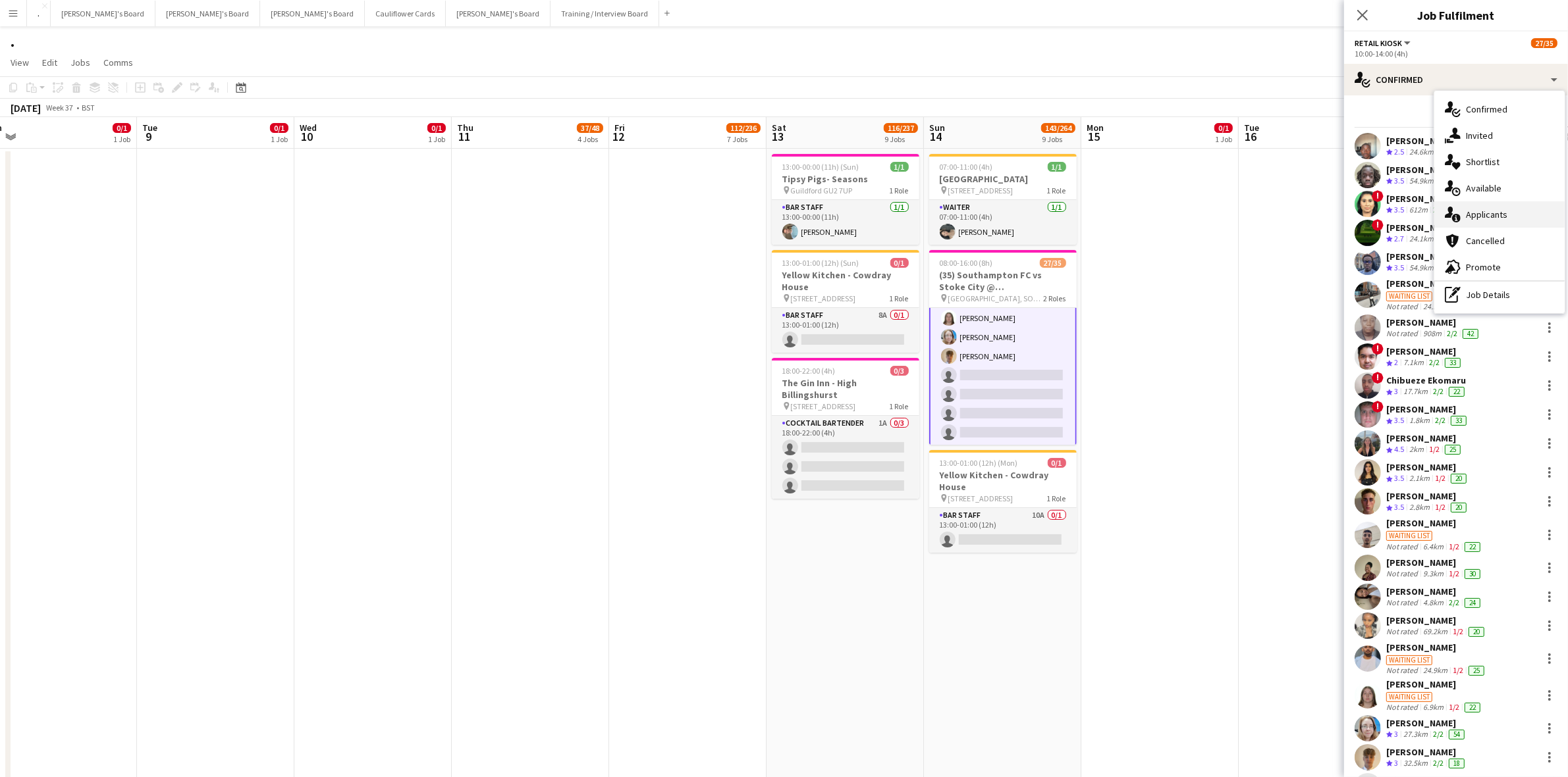
click at [1522, 223] on div "single-neutral-actions-information Applicants" at bounding box center [1499, 214] width 131 height 26
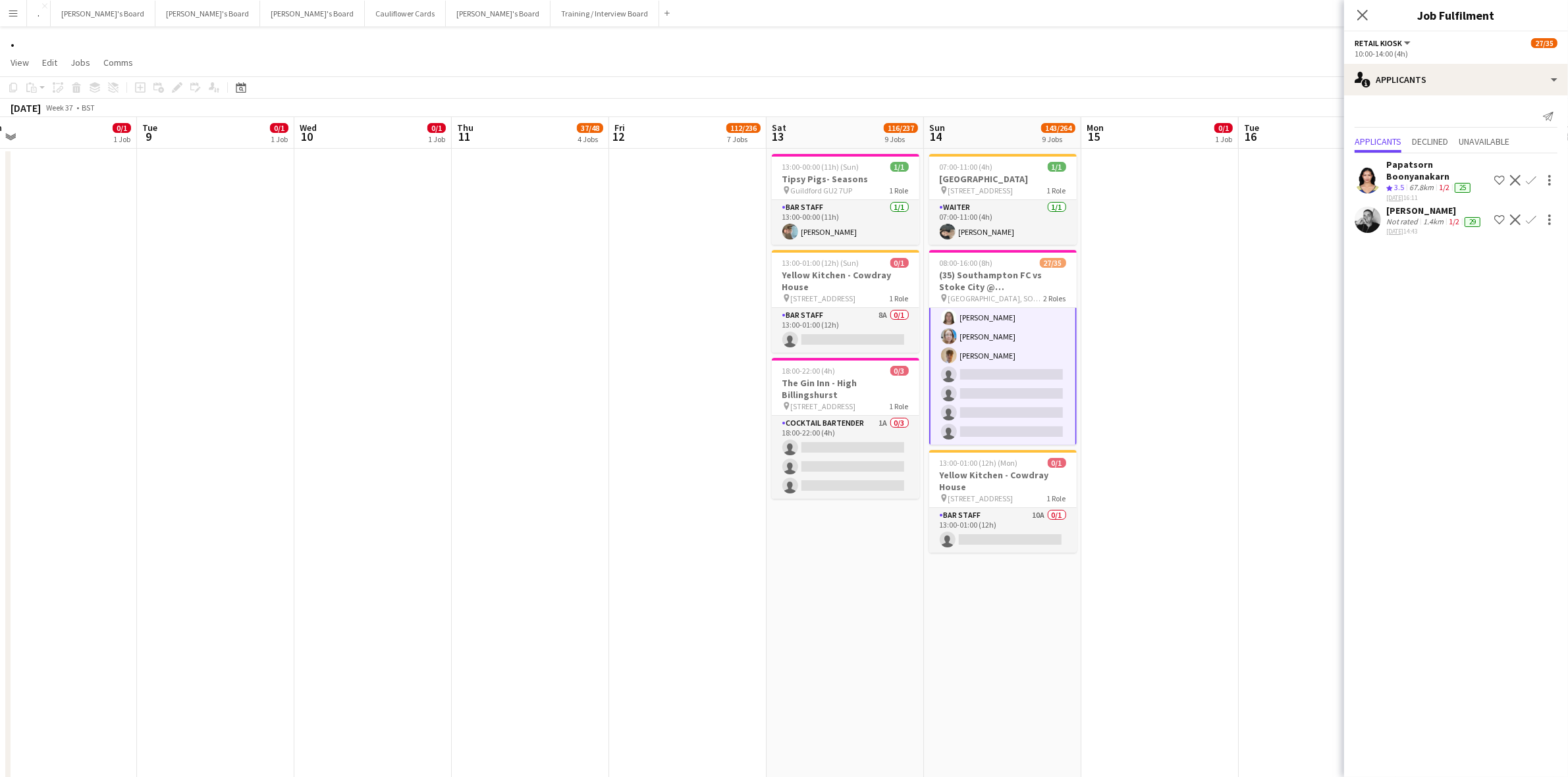
click at [1008, 364] on app-card-role "Retail Kiosk 5I 2A 21/25 10:00-14:00 (4h) Victor Fombang Abdul Quainoo ! Shenél…" at bounding box center [1003, 193] width 147 height 505
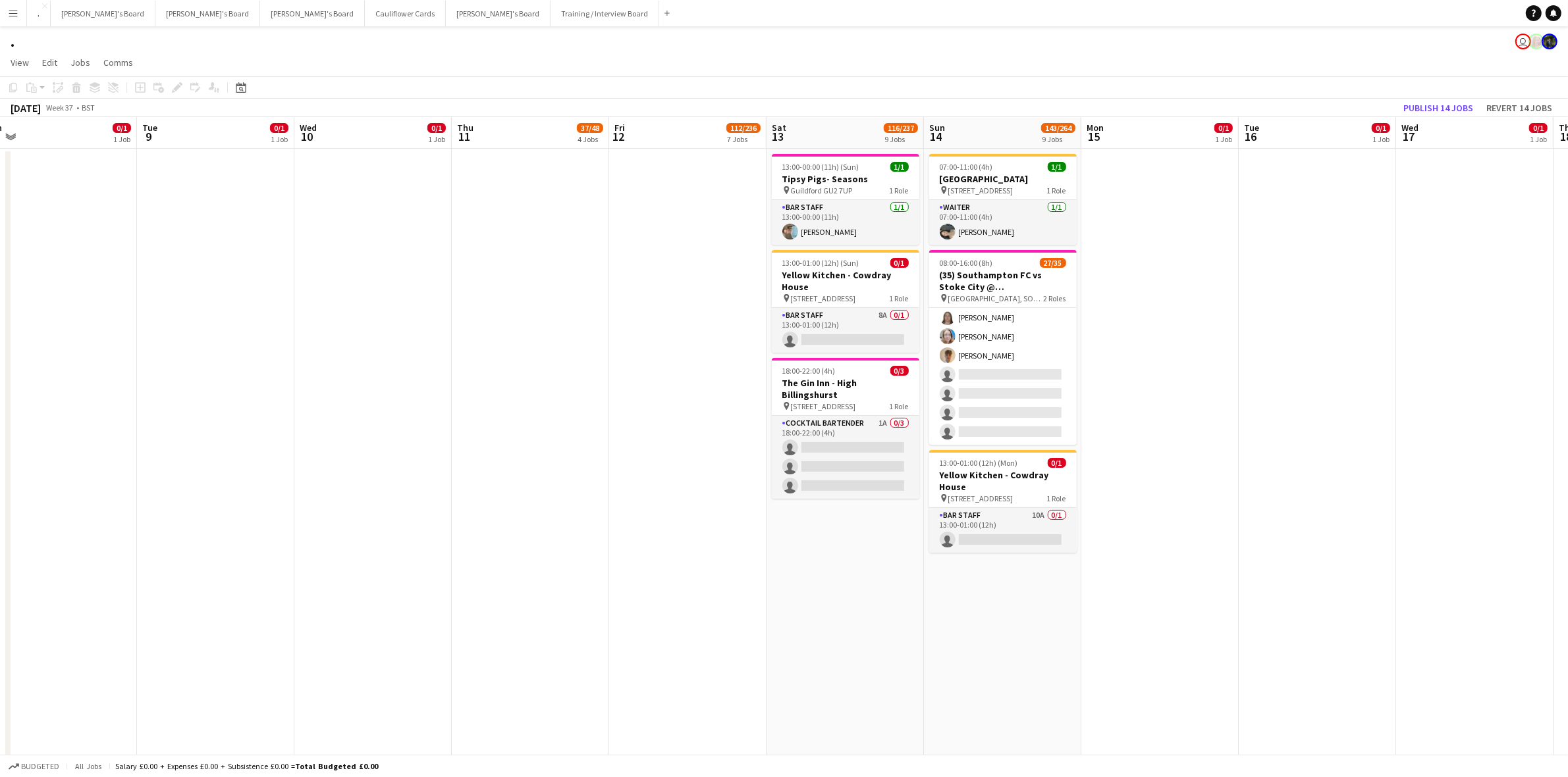
drag, startPoint x: 1007, startPoint y: 346, endPoint x: 1258, endPoint y: 320, distance: 252.3
click at [1009, 344] on app-card-role "Retail Kiosk 5I 2A 21/25 10:00-14:00 (4h) Victor Fombang Abdul Quainoo ! Shenél…" at bounding box center [1003, 194] width 147 height 503
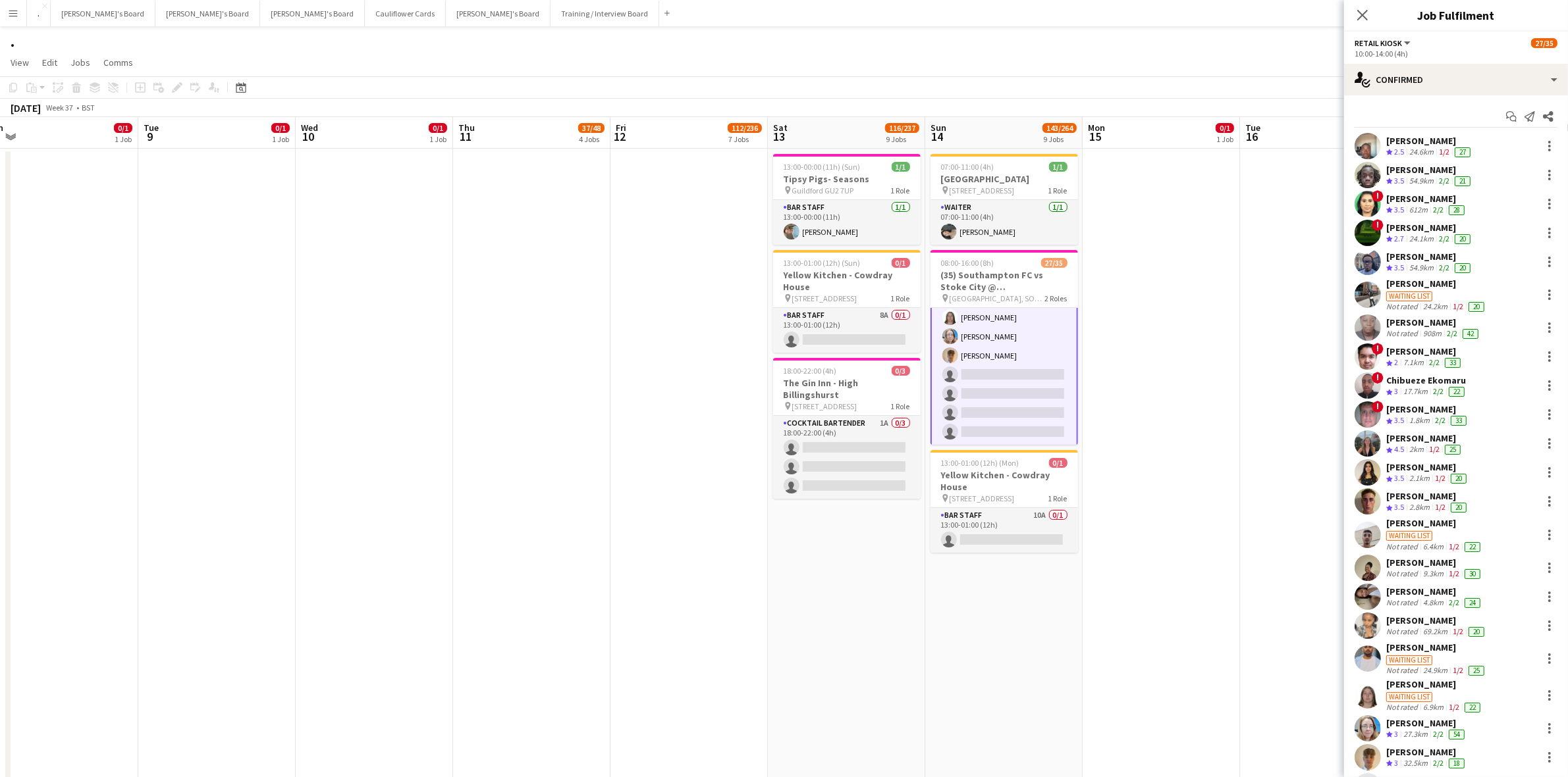
scroll to position [145, 0]
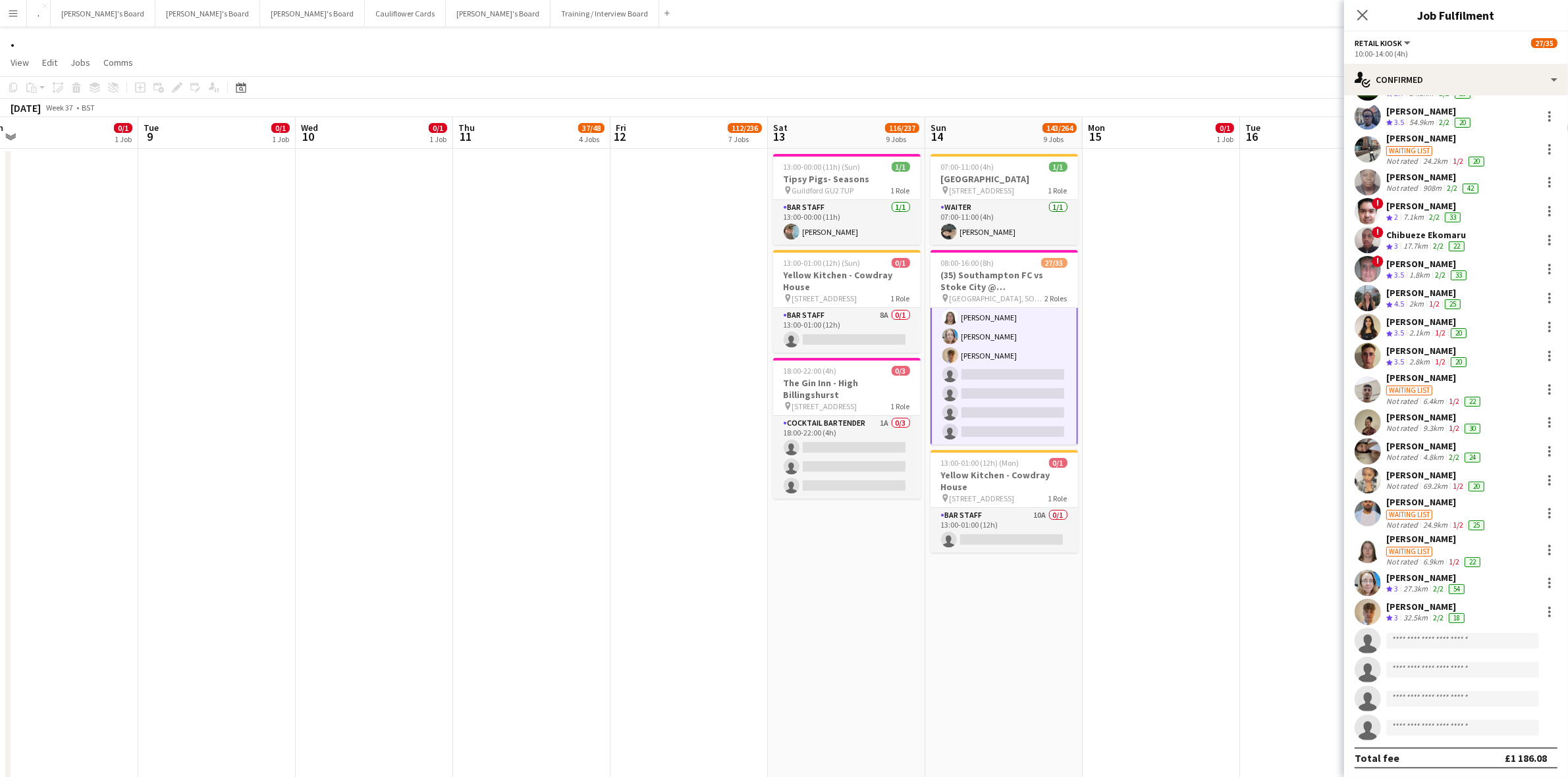
click at [1419, 375] on div "[PERSON_NAME]" at bounding box center [1435, 378] width 97 height 12
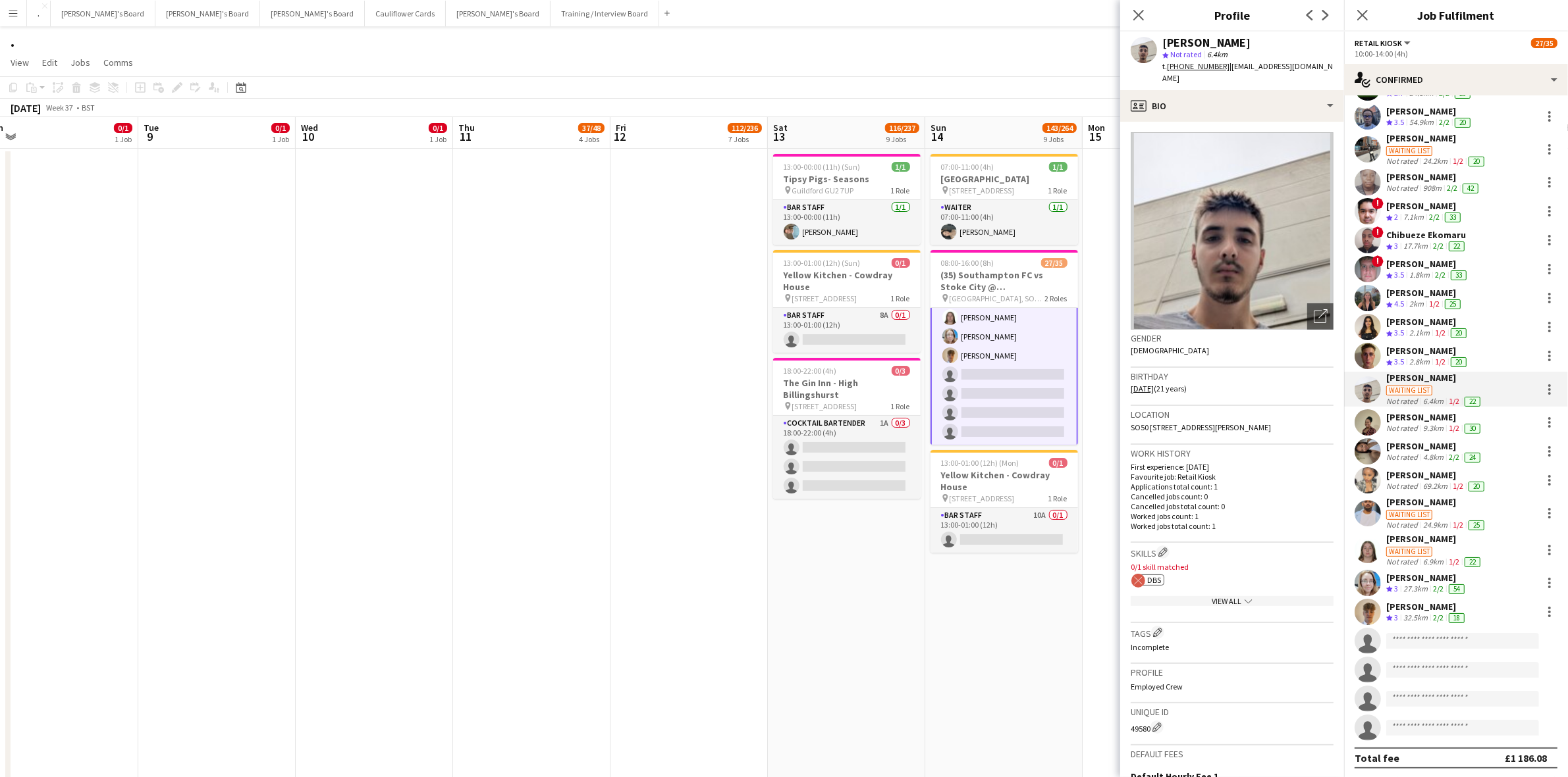
click at [1430, 502] on div "[PERSON_NAME]" at bounding box center [1437, 503] width 101 height 12
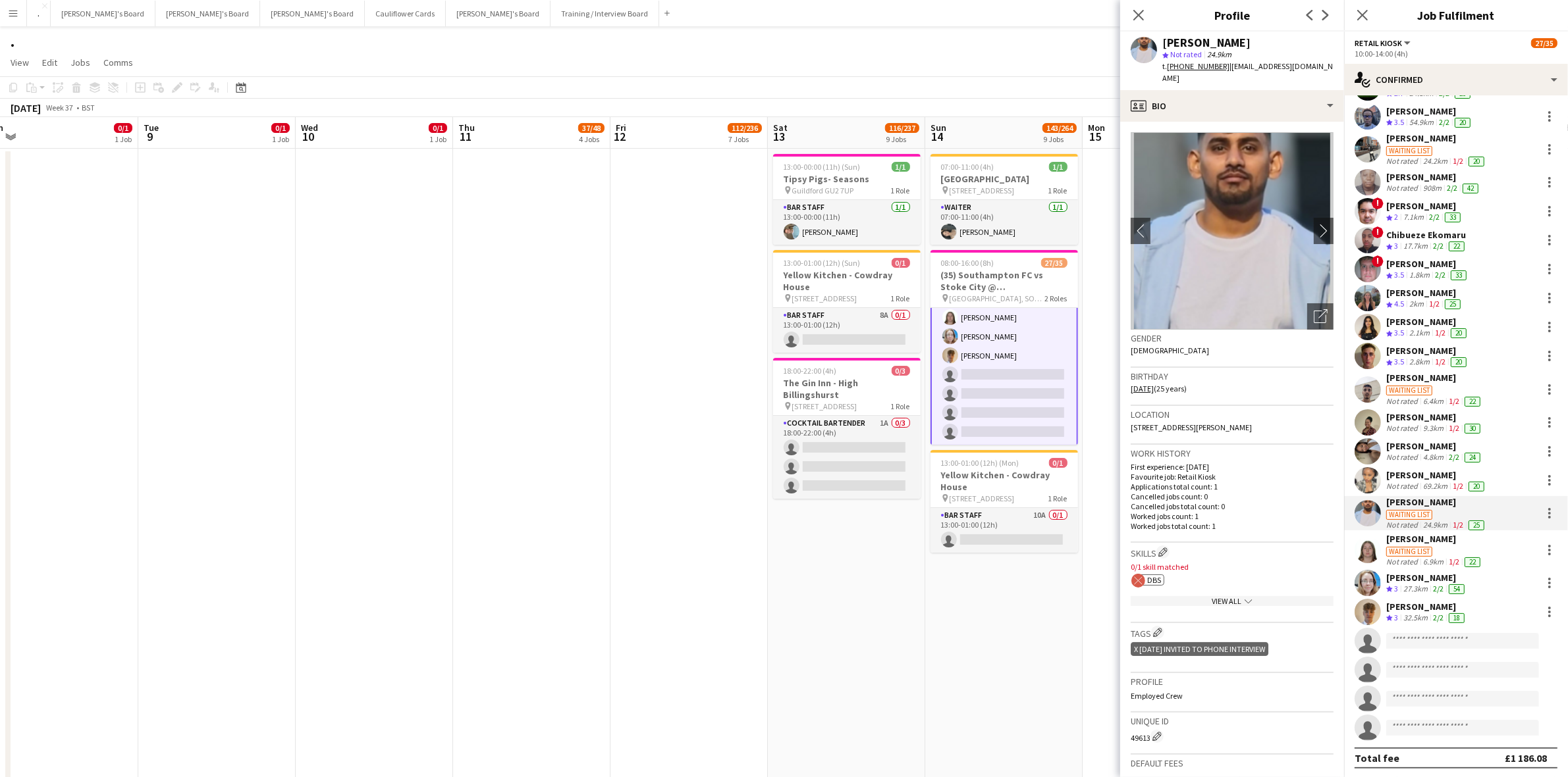
drag, startPoint x: 1447, startPoint y: 534, endPoint x: 1433, endPoint y: 542, distance: 16.1
click at [1446, 536] on div "[PERSON_NAME]" at bounding box center [1435, 540] width 97 height 12
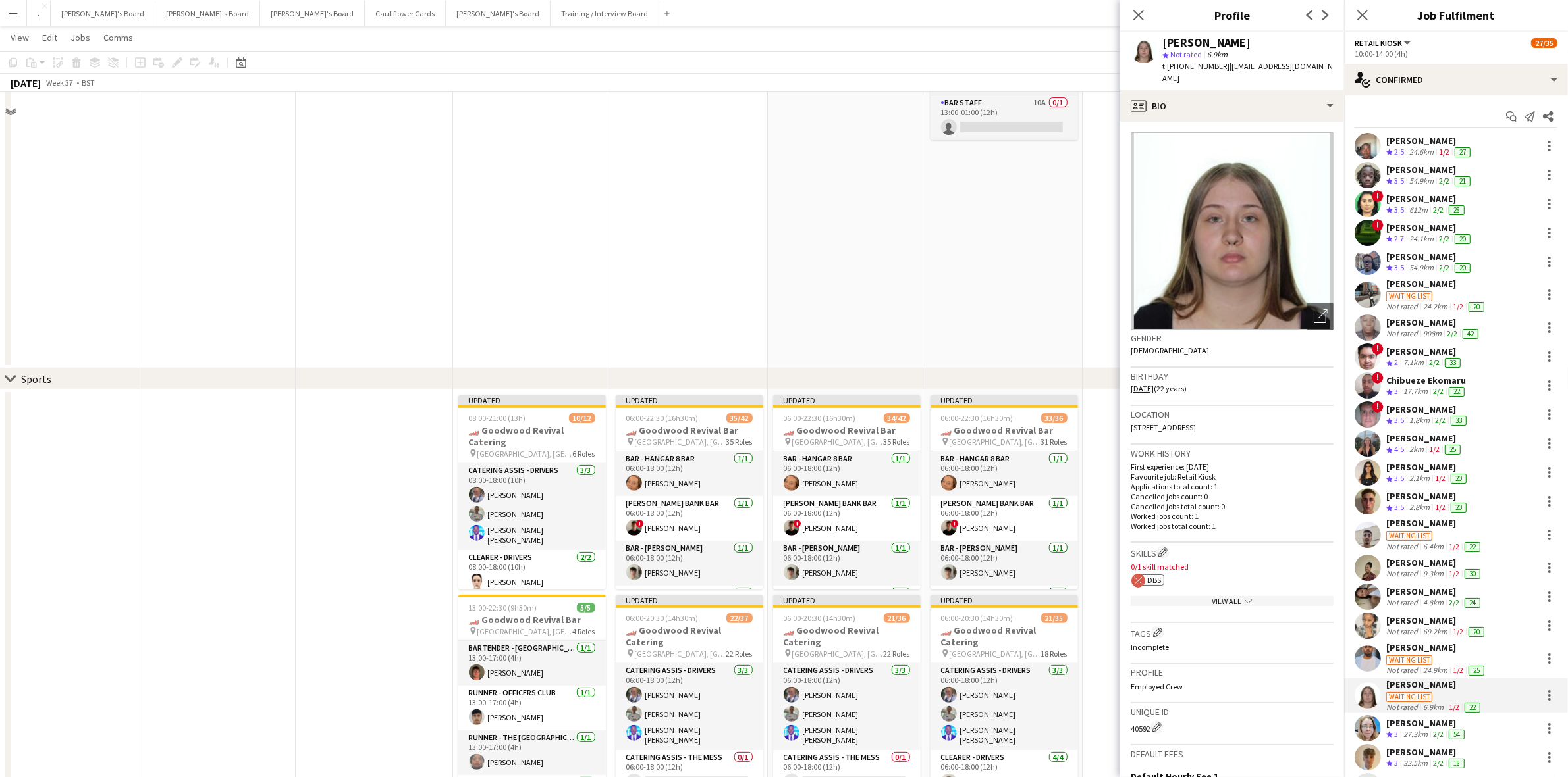
scroll to position [0, 0]
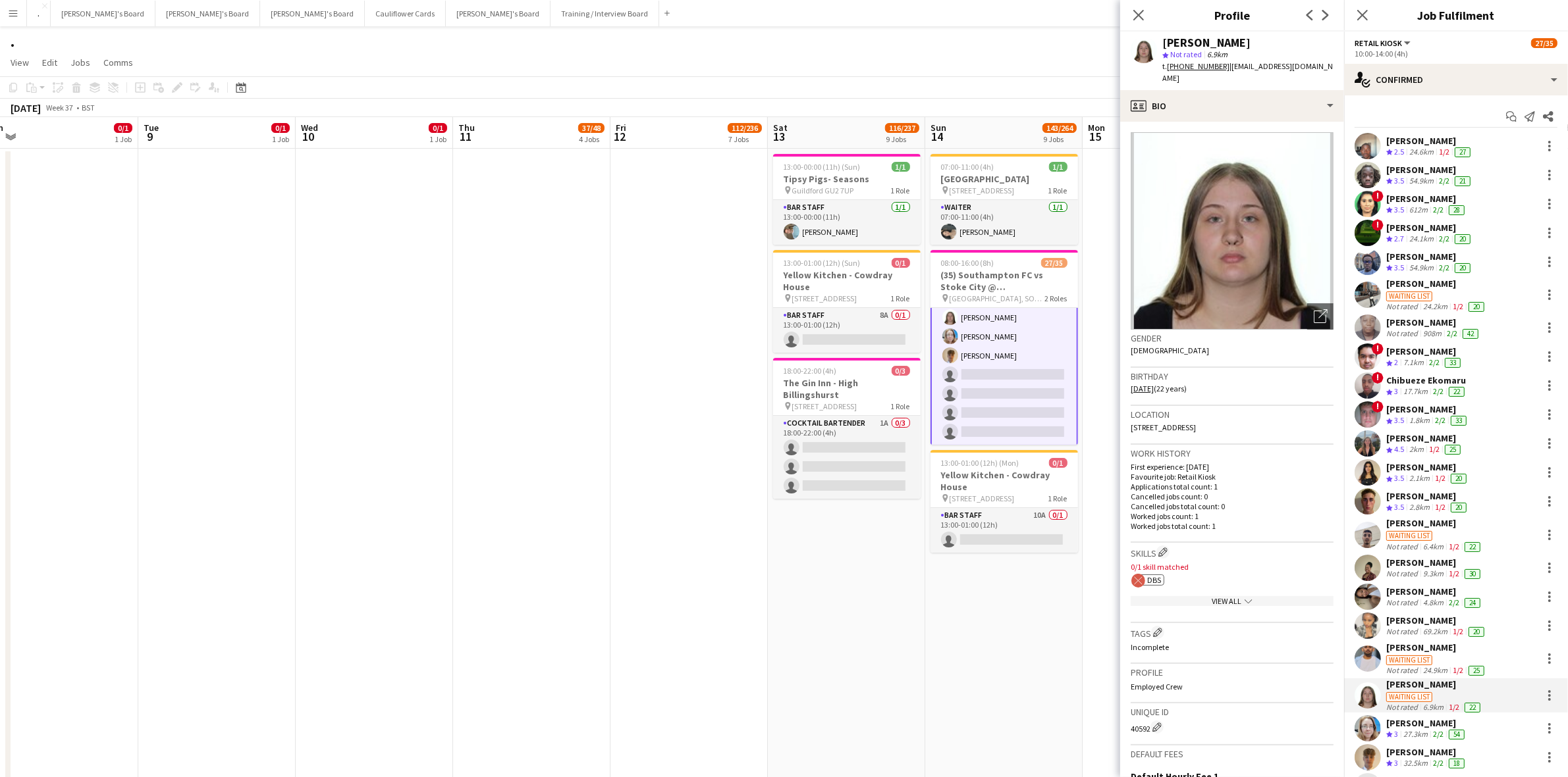
click at [814, 568] on app-date-cell "13:00-00:00 (11h) (Sun) 1/1 Tipsy Pigs- Seasons pin Guildford GU2 7UP 1 Role BA…" at bounding box center [847, 465] width 157 height 632
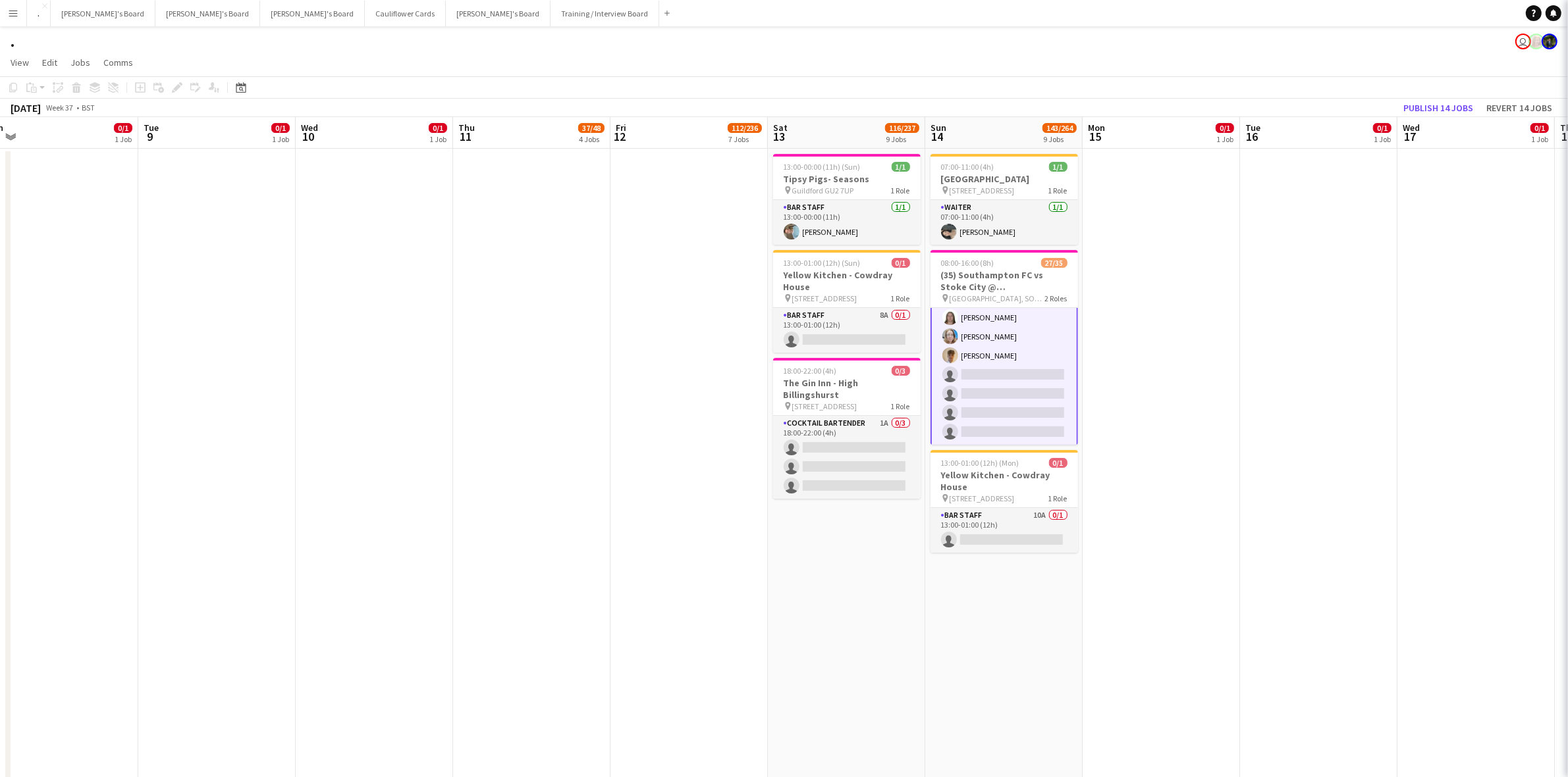
scroll to position [583, 0]
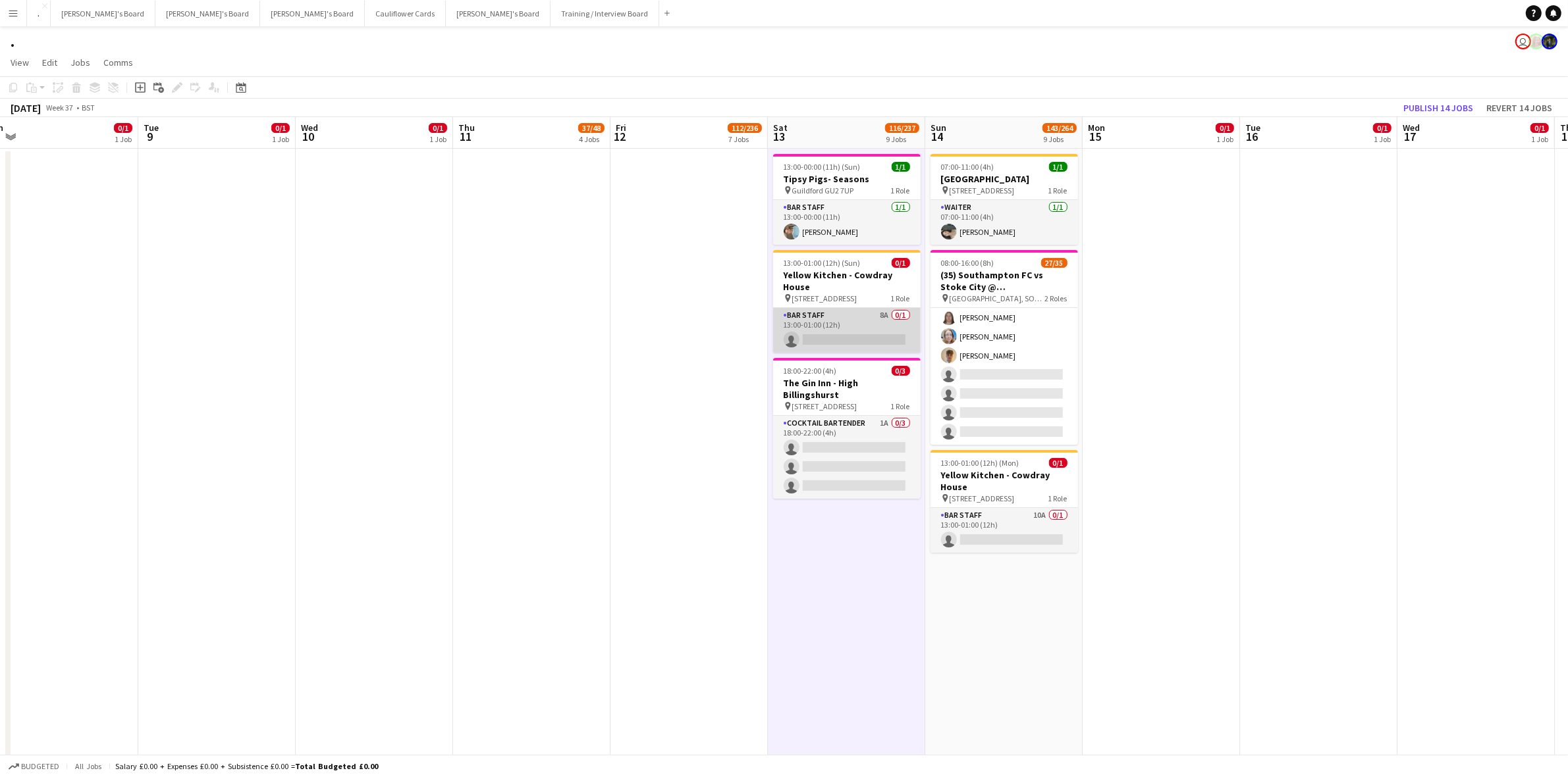
click at [872, 317] on app-card-role "BAR STAFF 8A 0/1 13:00-01:00 (12h) single-neutral-actions" at bounding box center [847, 330] width 147 height 45
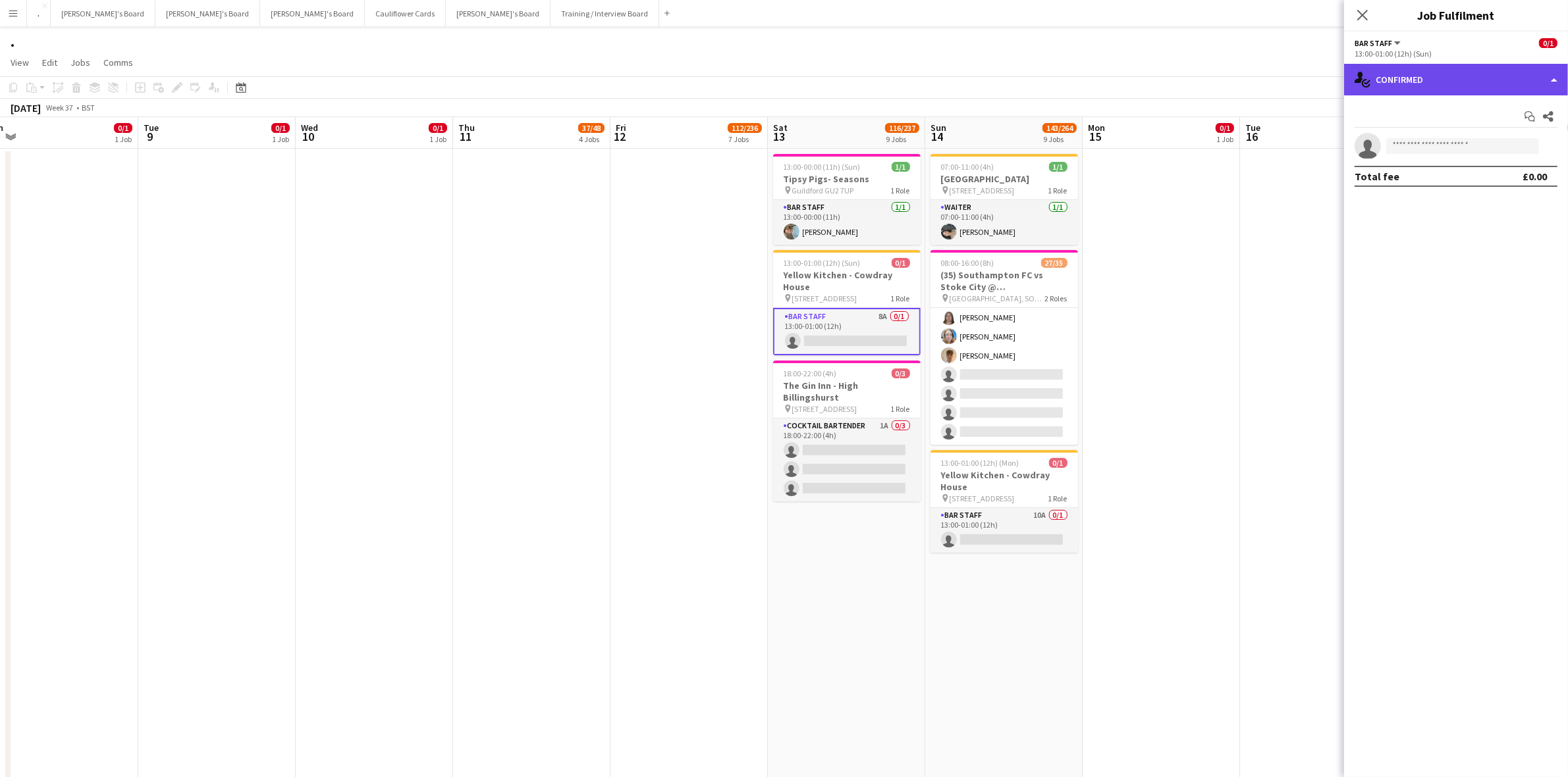
click at [1436, 71] on div "single-neutral-actions-check-2 Confirmed" at bounding box center [1456, 79] width 224 height 32
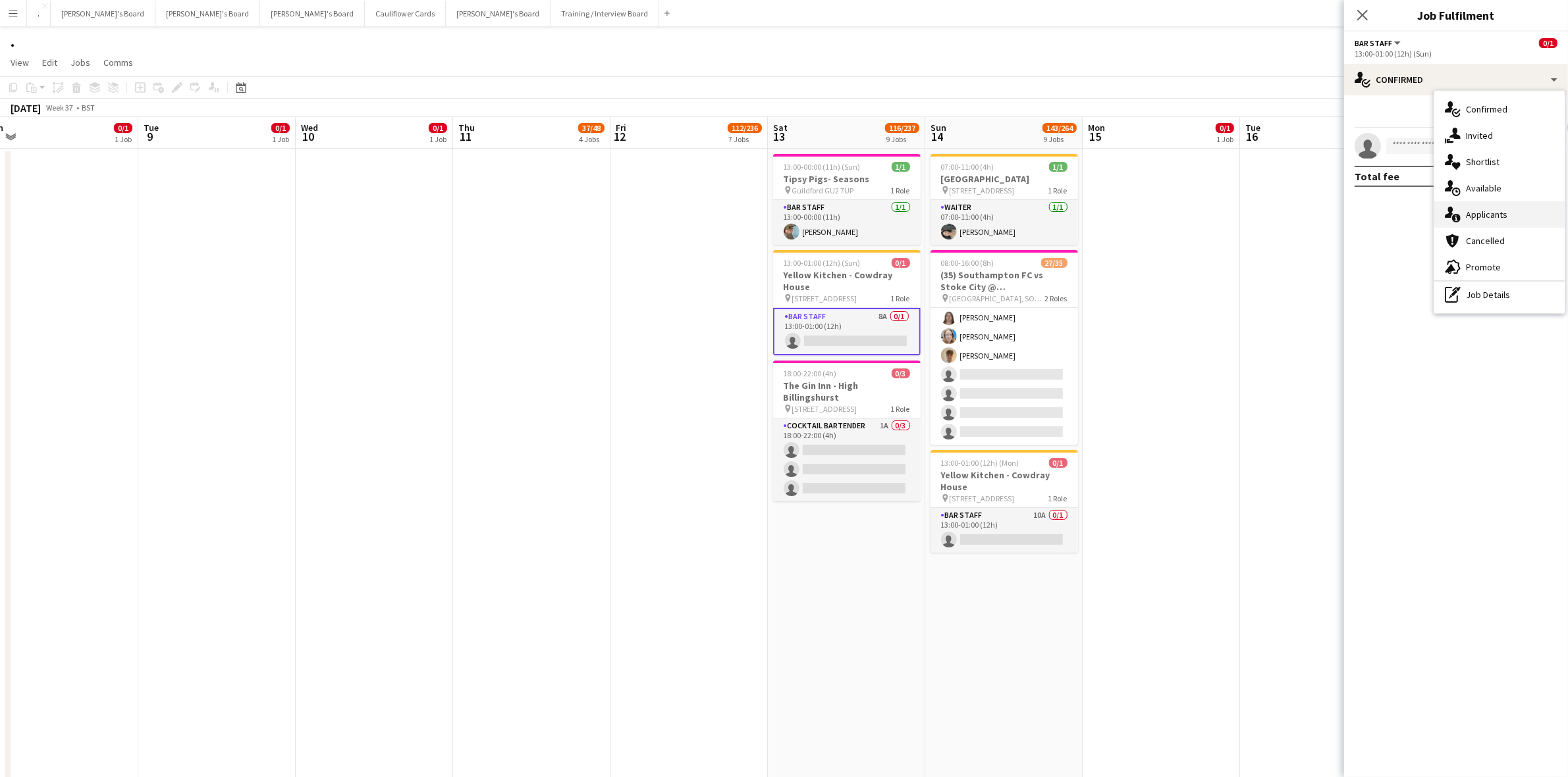
drag, startPoint x: 1500, startPoint y: 226, endPoint x: 1483, endPoint y: 229, distance: 17.3
click at [1499, 226] on div "single-neutral-actions-information Applicants" at bounding box center [1499, 214] width 131 height 26
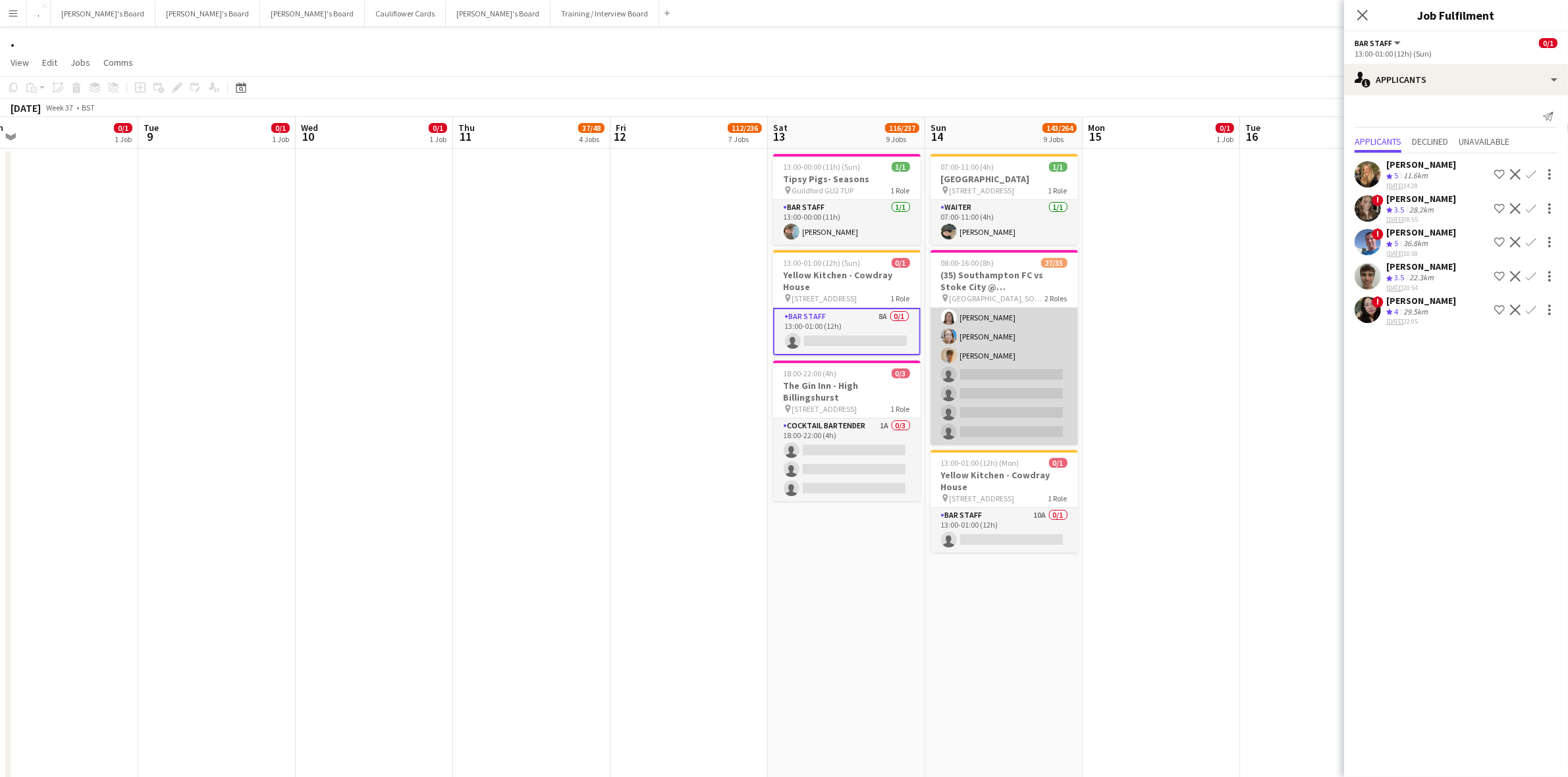
click at [1018, 320] on app-card-role "Retail Kiosk 5I 2A 21/25 10:00-14:00 (4h) Victor Fombang Abdul Quainoo ! Shenél…" at bounding box center [1003, 194] width 147 height 503
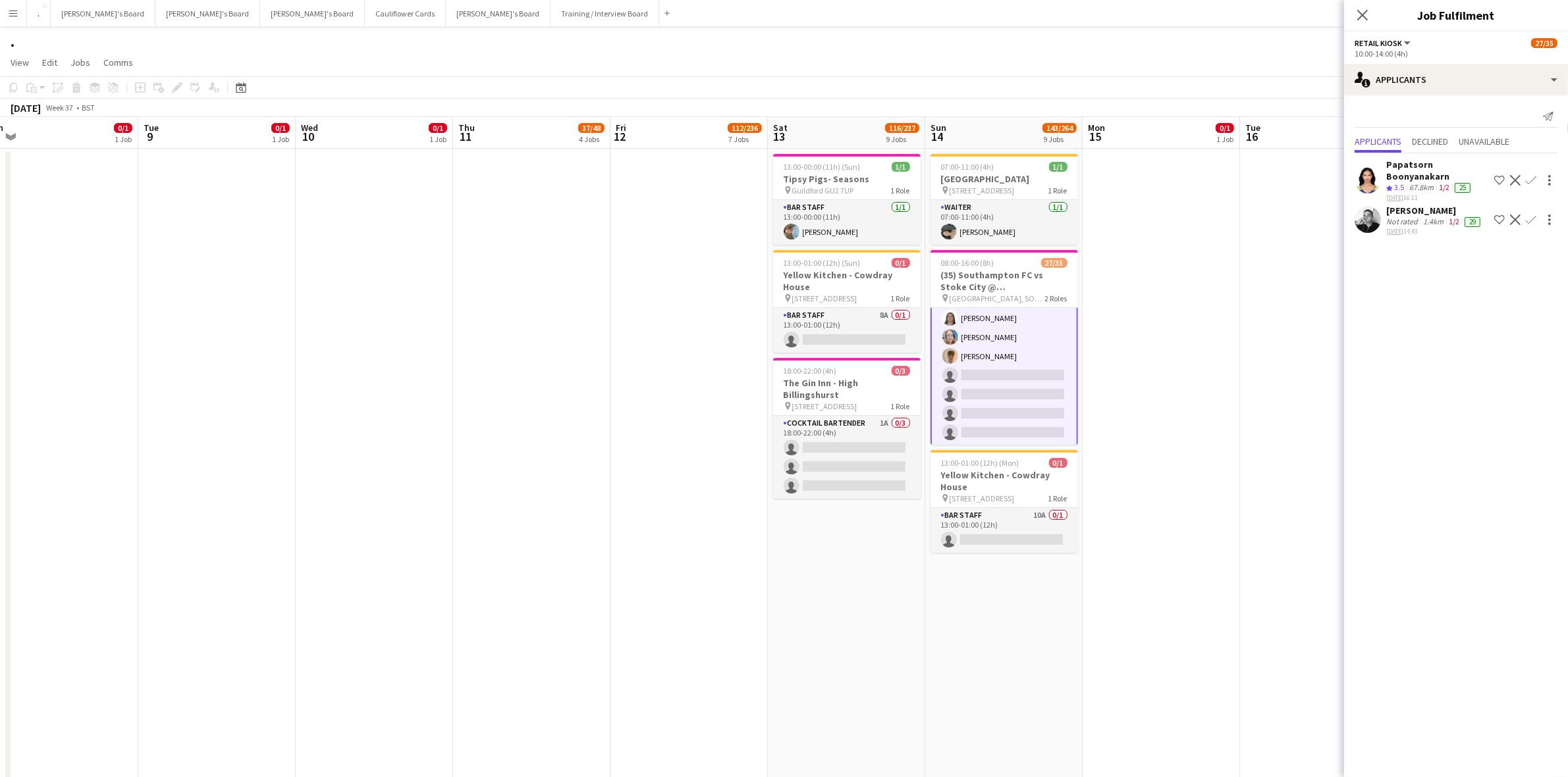
scroll to position [584, 0]
click at [1417, 205] on div "Raul Salvator" at bounding box center [1435, 211] width 97 height 12
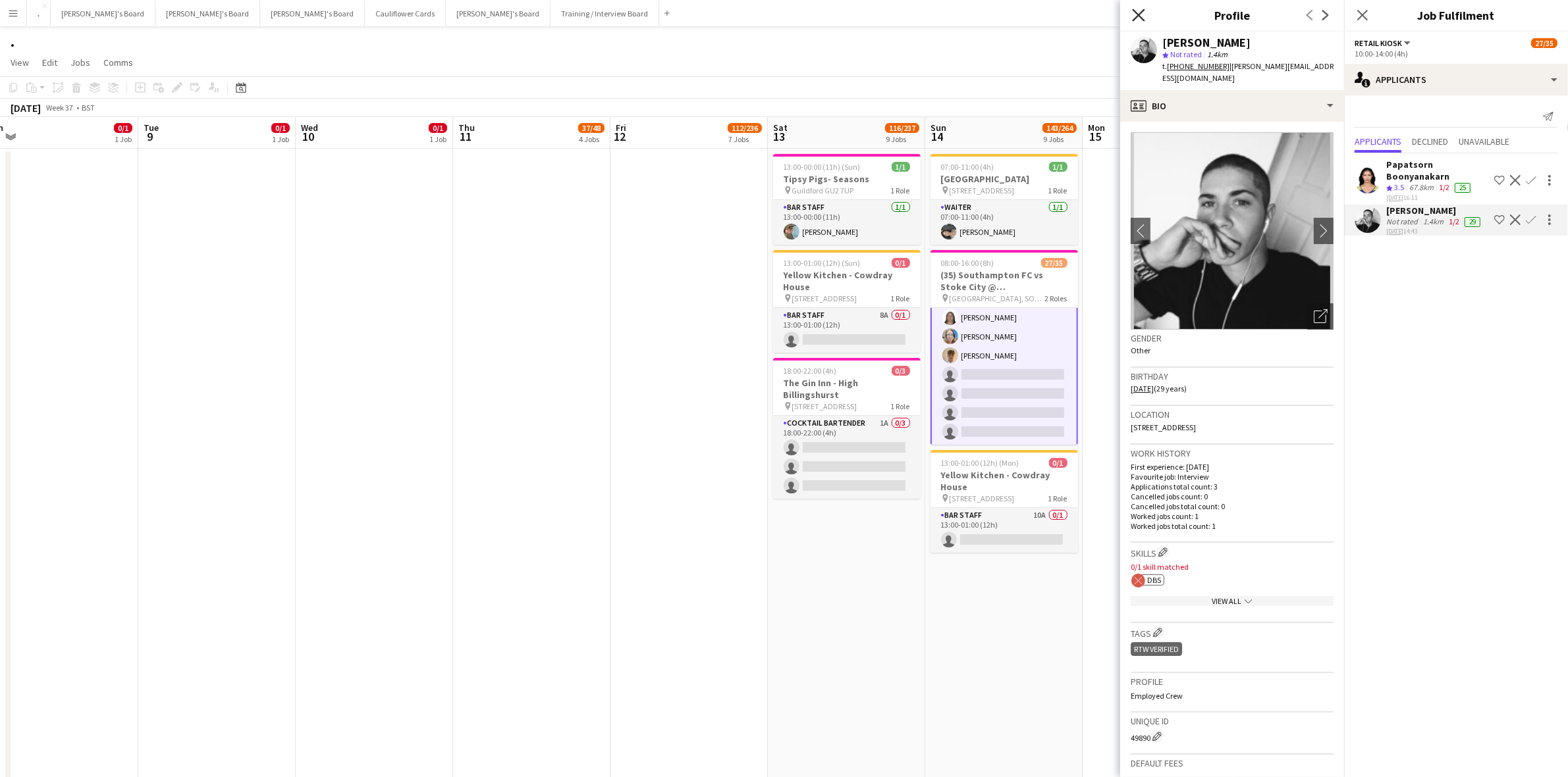
drag, startPoint x: 1140, startPoint y: 12, endPoint x: 1141, endPoint y: 79, distance: 67.0
click at [1140, 13] on icon "Close pop-in" at bounding box center [1139, 15] width 11 height 11
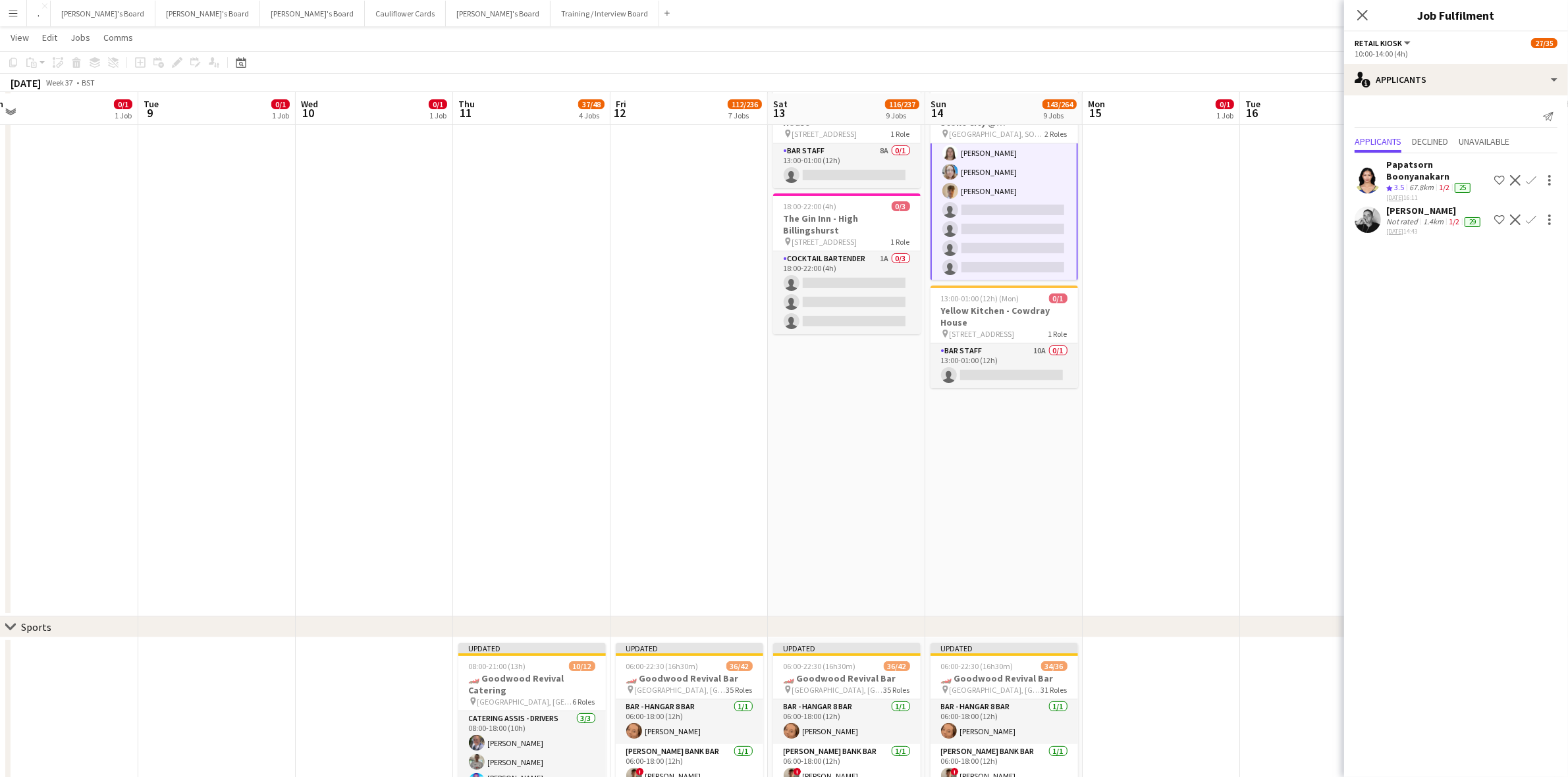
scroll to position [165, 0]
click at [1004, 376] on app-card-role "BAR STAFF 10A 0/1 13:00-01:00 (12h) single-neutral-actions" at bounding box center [1003, 365] width 147 height 45
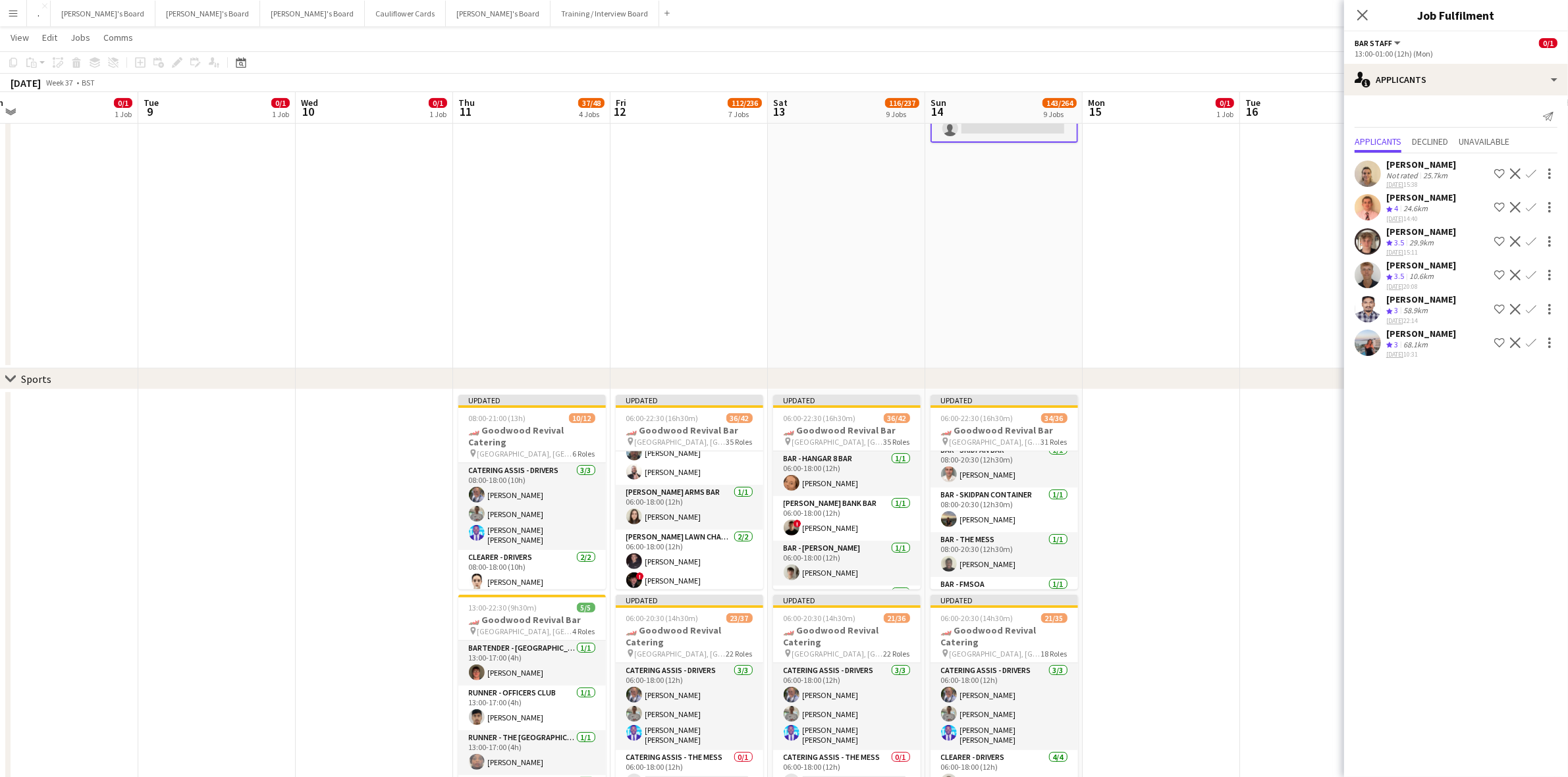
scroll to position [1025, 0]
drag, startPoint x: 151, startPoint y: 4, endPoint x: 157, endPoint y: 15, distance: 12.5
click at [155, 7] on button "Thomasina's Board Close" at bounding box center [208, 13] width 105 height 26
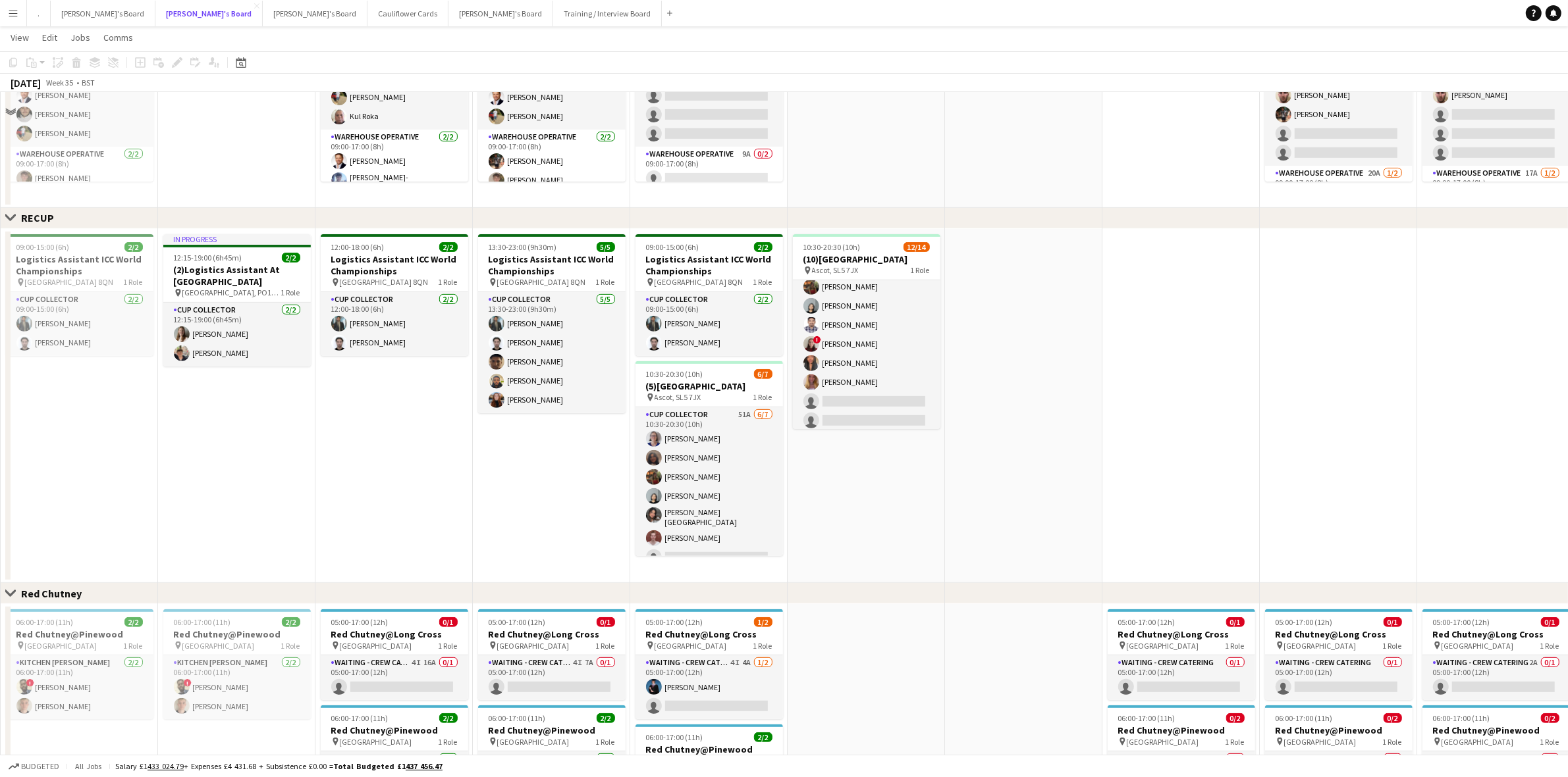
scroll to position [310, 0]
